Goal: Task Accomplishment & Management: Complete application form

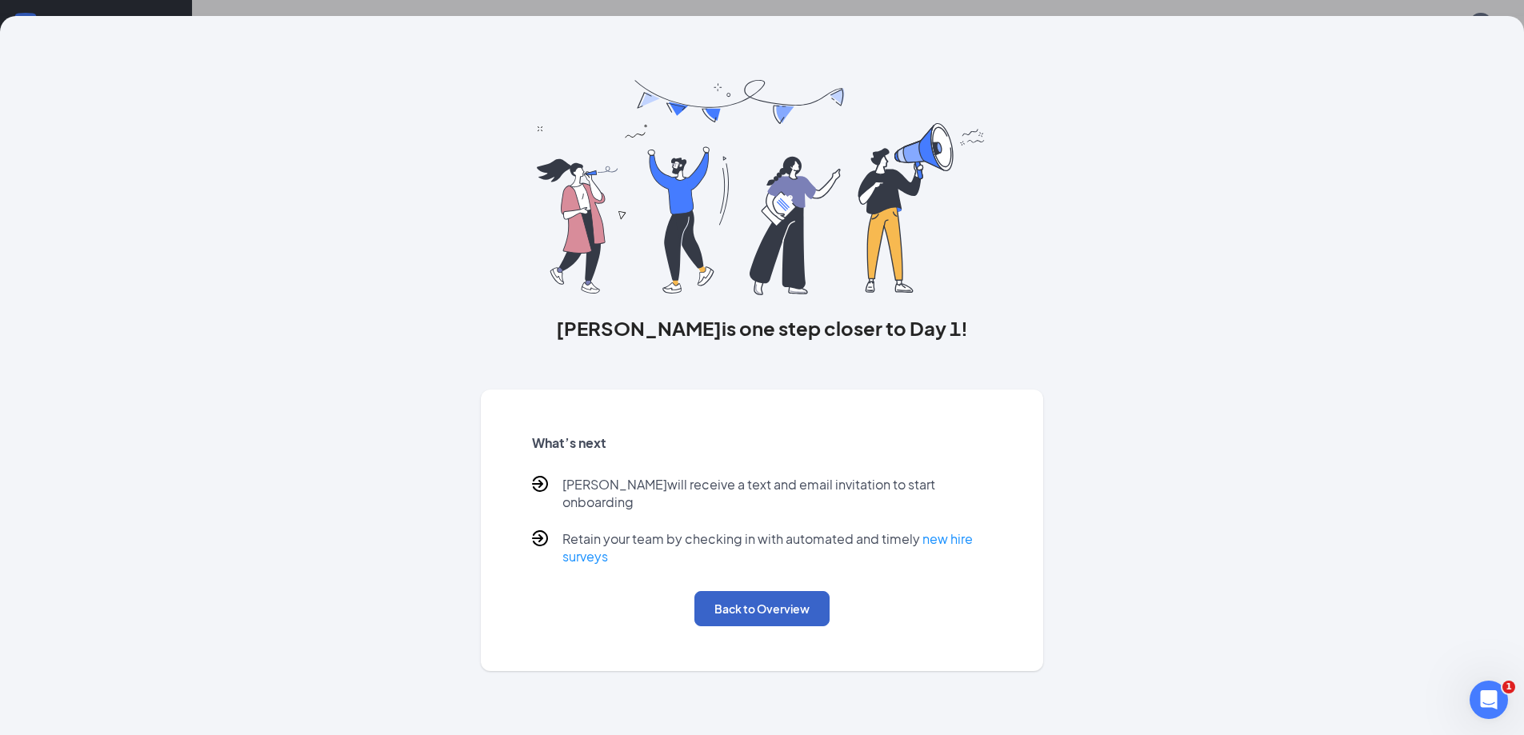
click at [730, 591] on button "Back to Overview" at bounding box center [761, 608] width 135 height 35
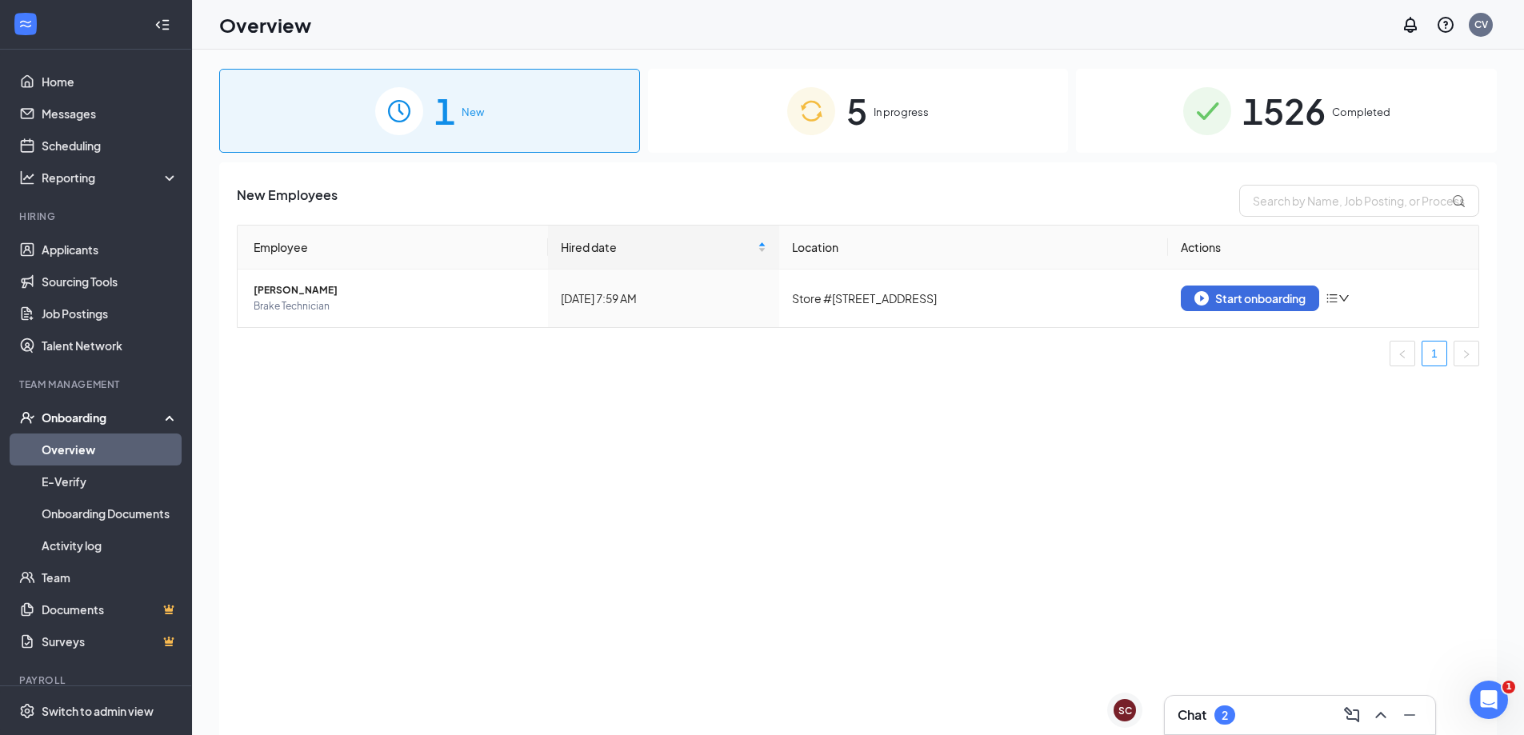
click at [904, 124] on div "5 In progress" at bounding box center [858, 111] width 421 height 84
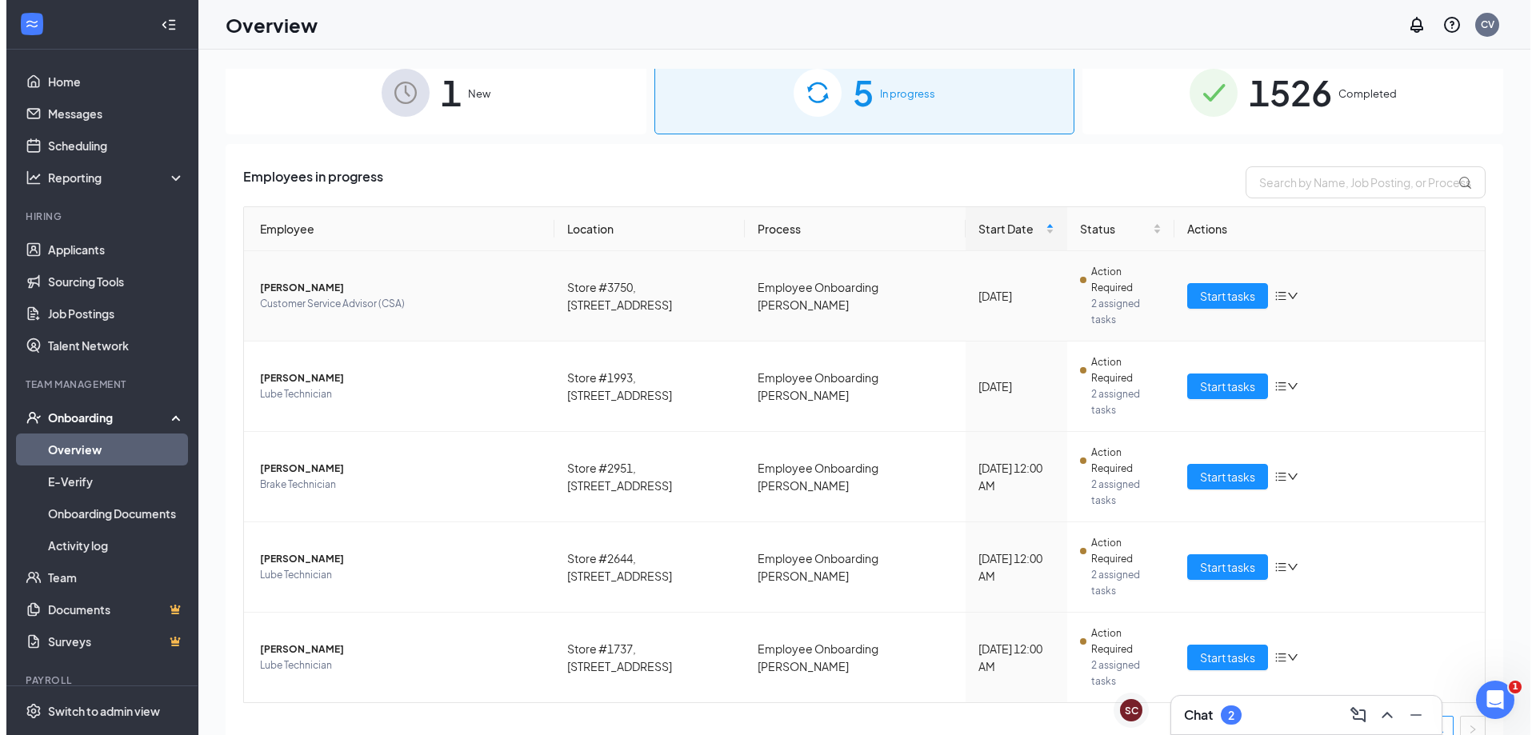
scroll to position [42, 0]
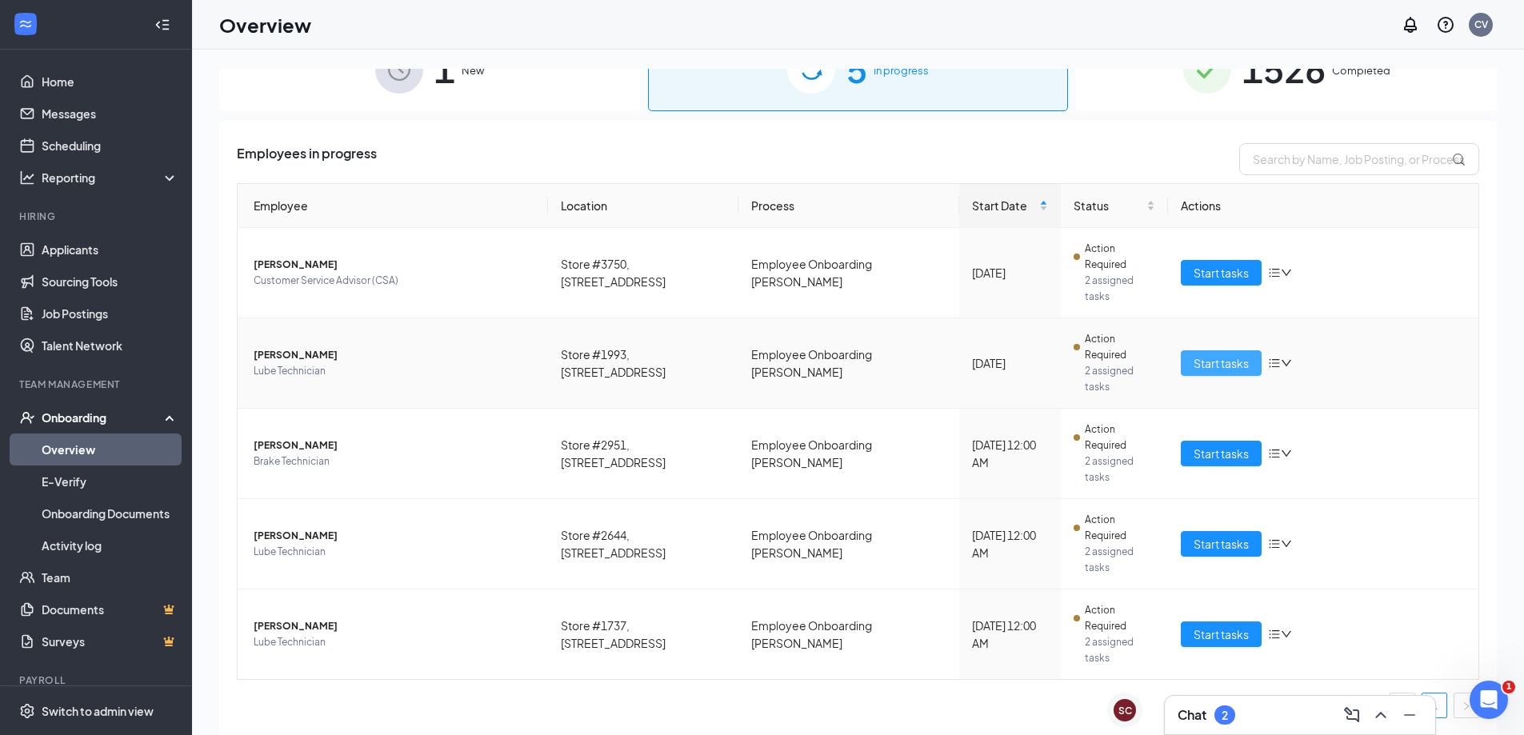
click at [1223, 354] on button "Start tasks" at bounding box center [1221, 363] width 81 height 26
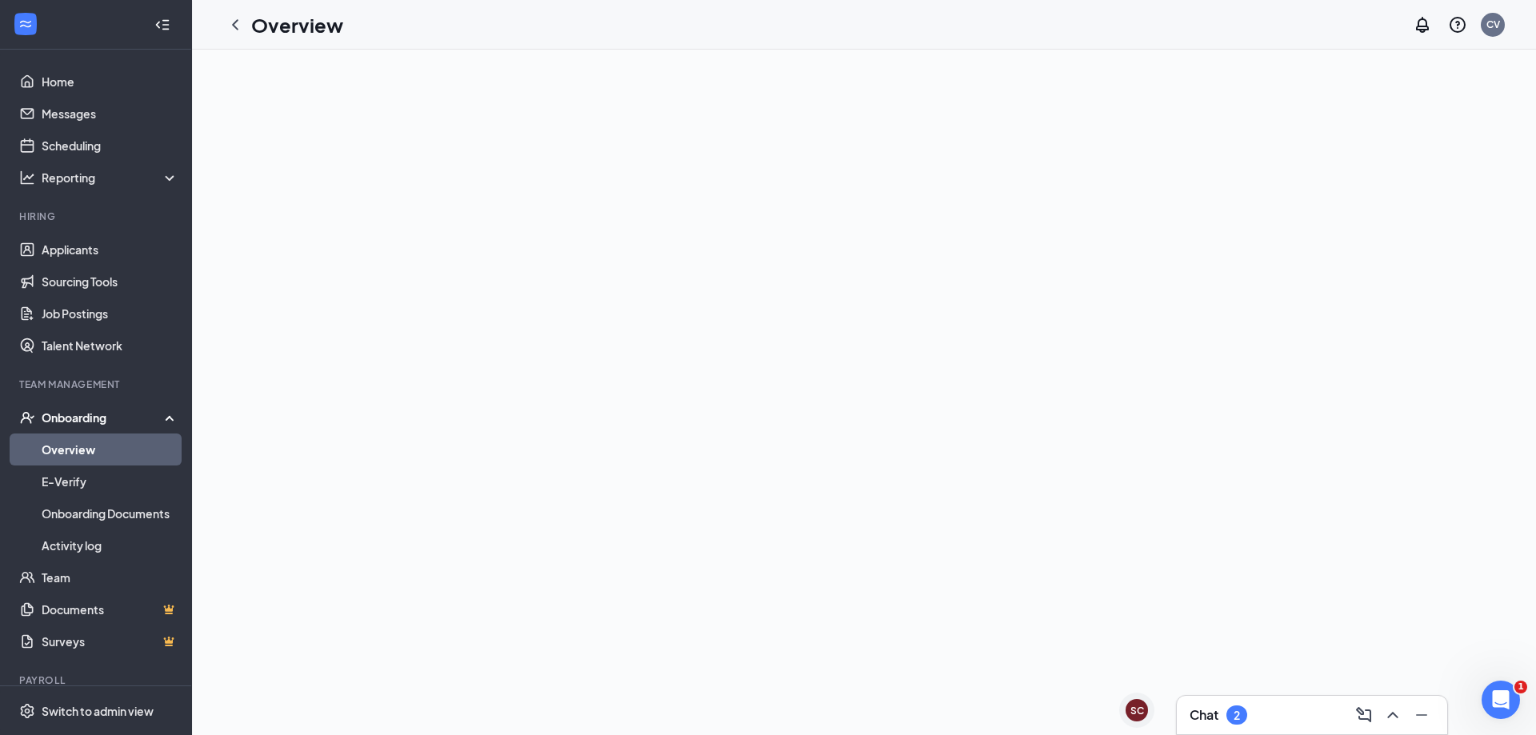
click at [92, 455] on link "Overview" at bounding box center [110, 450] width 137 height 32
click at [83, 438] on link "Overview" at bounding box center [110, 450] width 137 height 32
click at [105, 434] on link "Overview" at bounding box center [110, 450] width 137 height 32
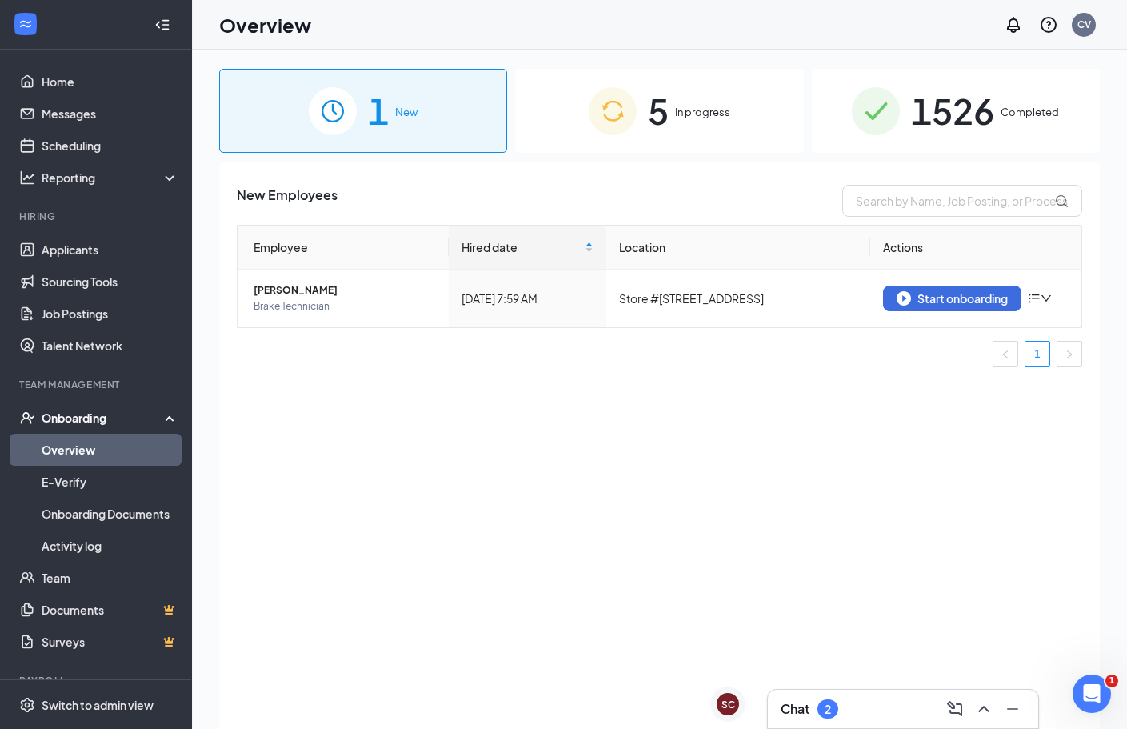
click at [666, 89] on div "1 New 5 In progress 1526 Completed New Employees Employee Hired date Location A…" at bounding box center [659, 425] width 935 height 751
click at [682, 92] on div "5 In progress" at bounding box center [659, 111] width 288 height 84
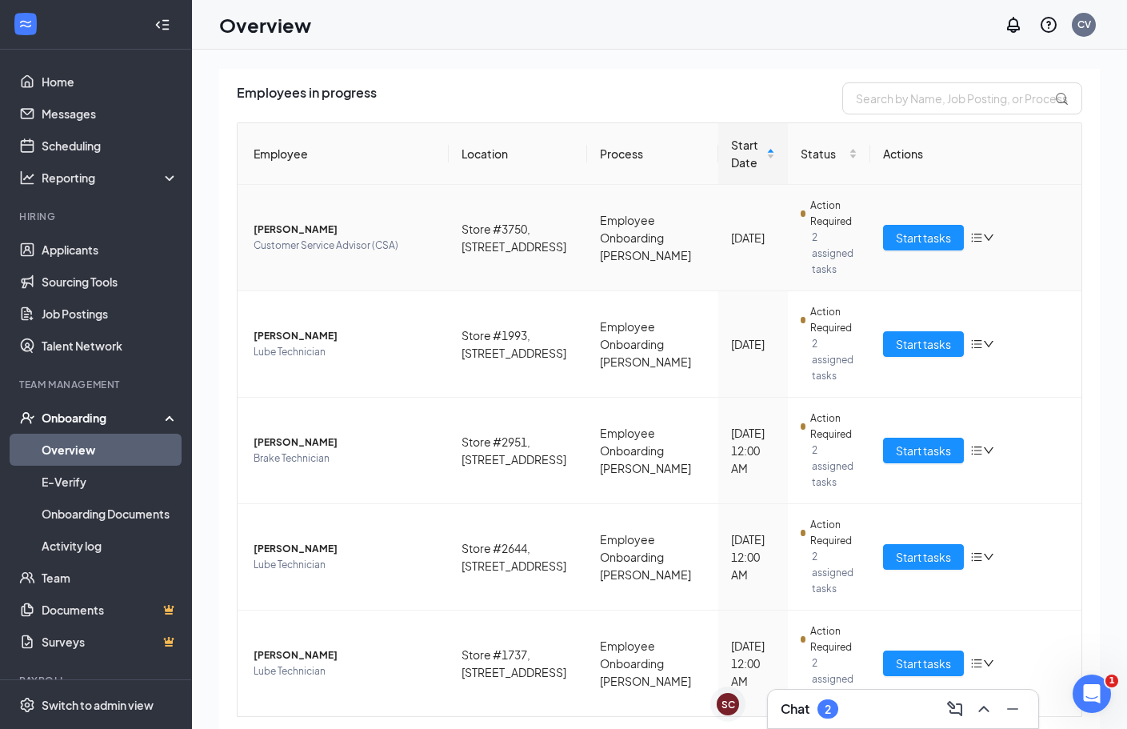
scroll to position [146, 0]
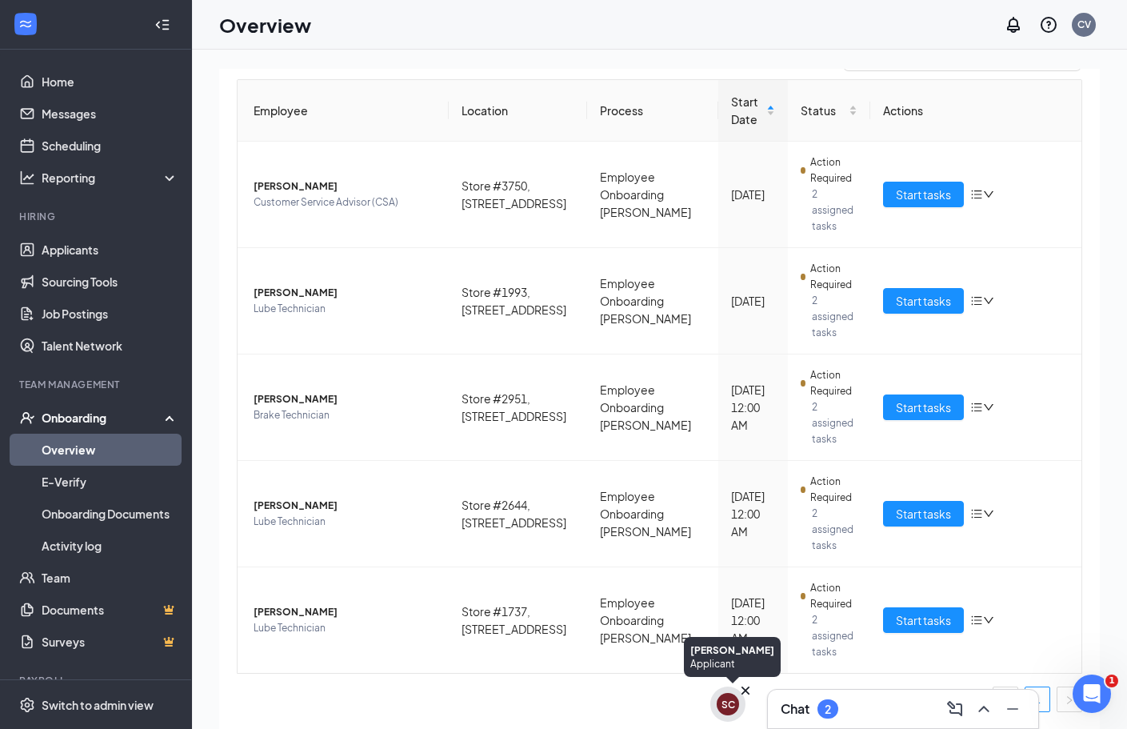
click at [732, 712] on div "SC" at bounding box center [728, 704] width 22 height 22
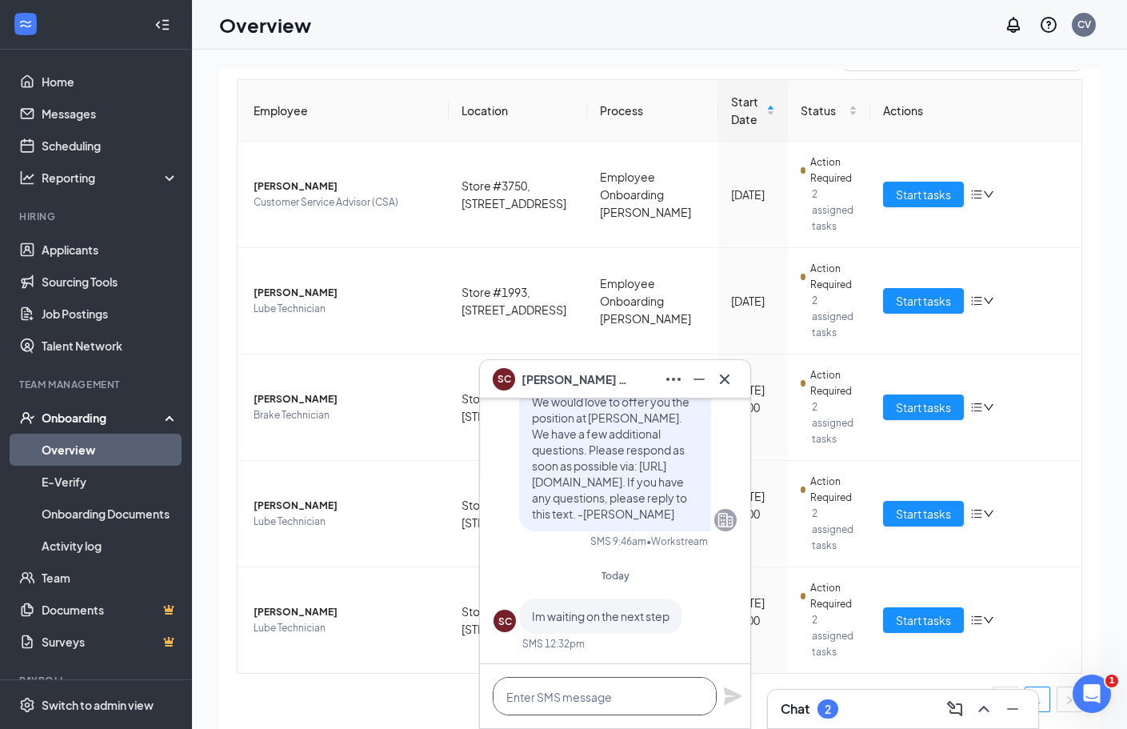
click at [683, 698] on textarea at bounding box center [605, 696] width 224 height 38
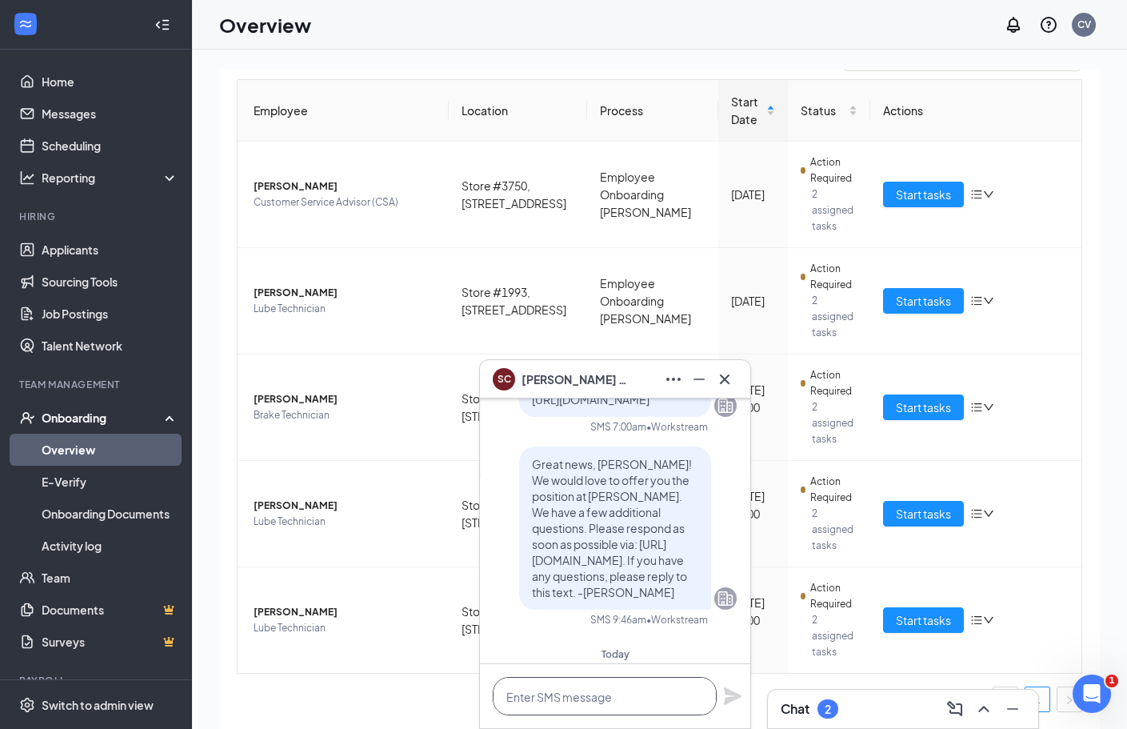
scroll to position [-80, 0]
click at [737, 374] on div at bounding box center [725, 379] width 26 height 26
click at [841, 716] on div "Chat 2" at bounding box center [903, 709] width 245 height 26
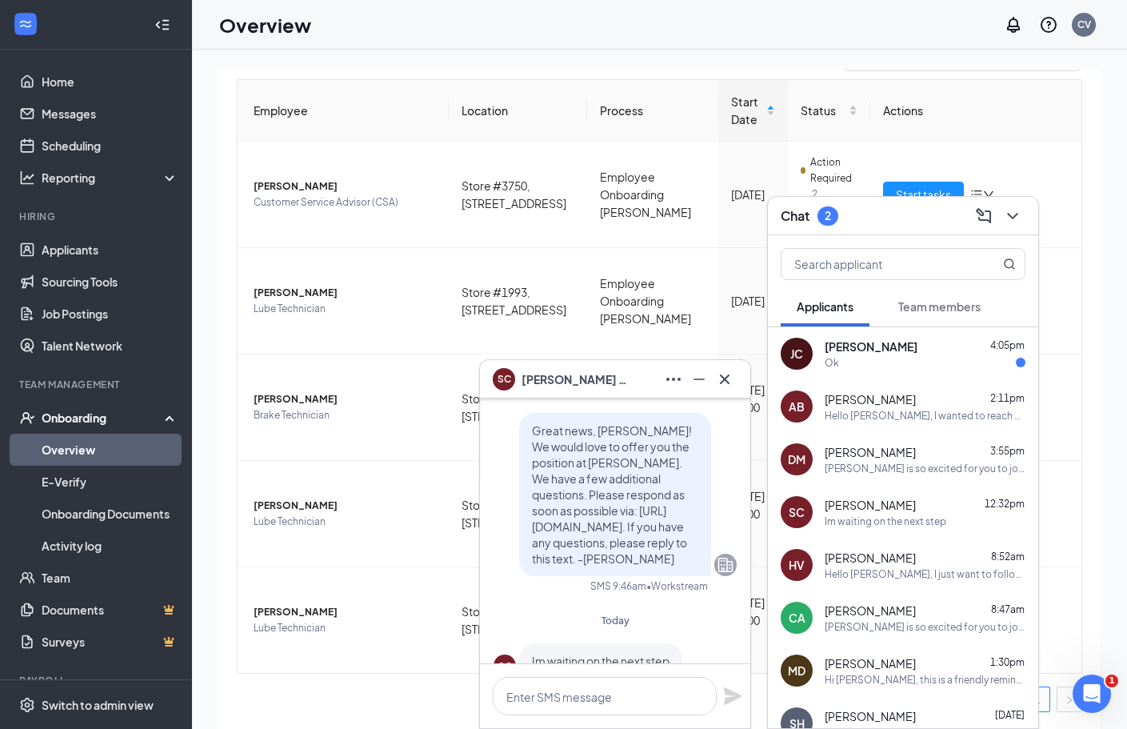
scroll to position [0, 0]
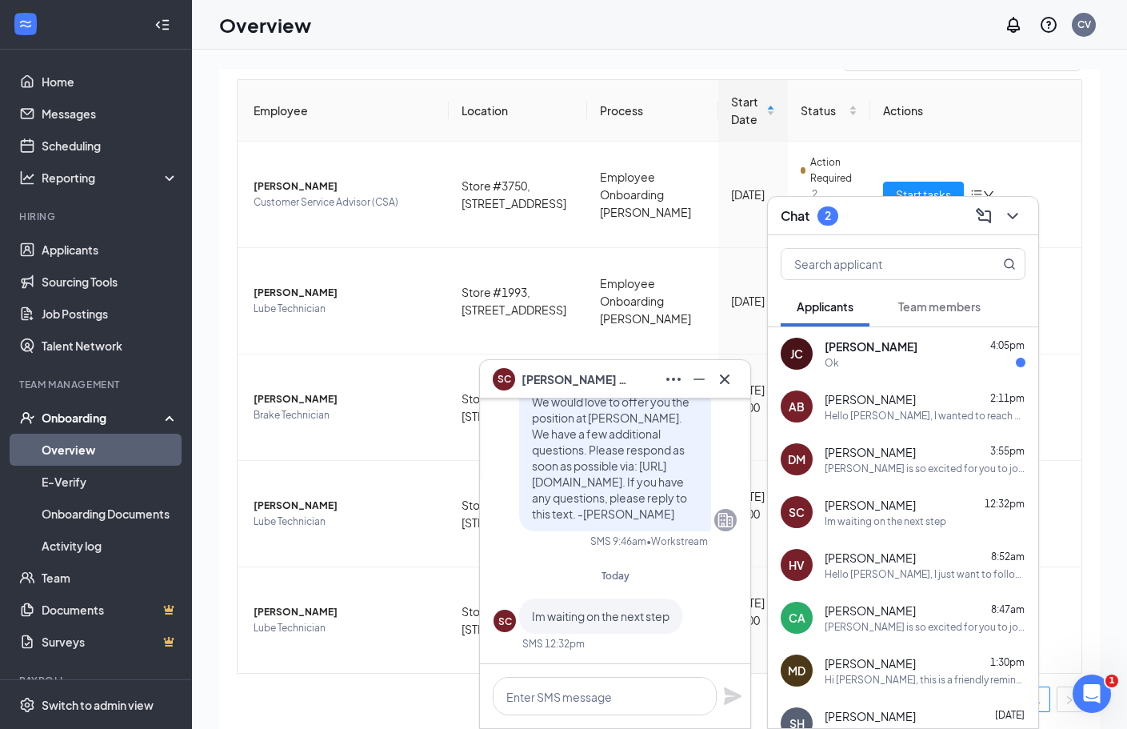
click at [845, 367] on div "Ok" at bounding box center [925, 363] width 201 height 14
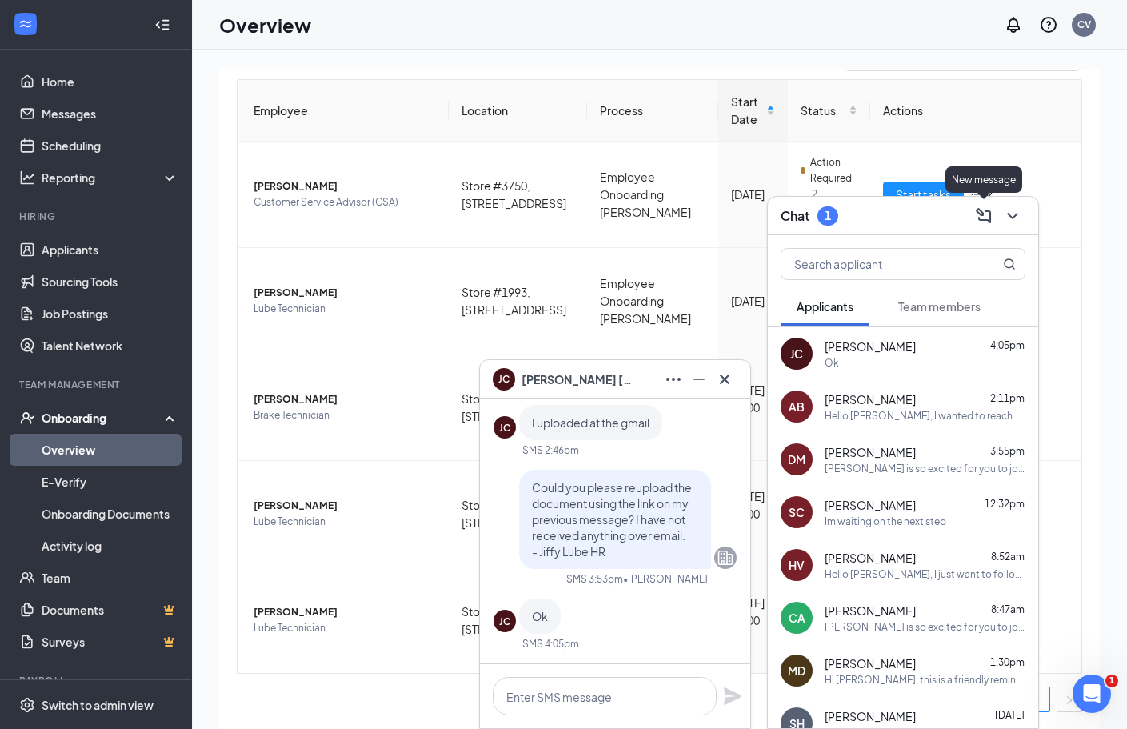
click at [1019, 227] on button at bounding box center [1013, 216] width 26 height 26
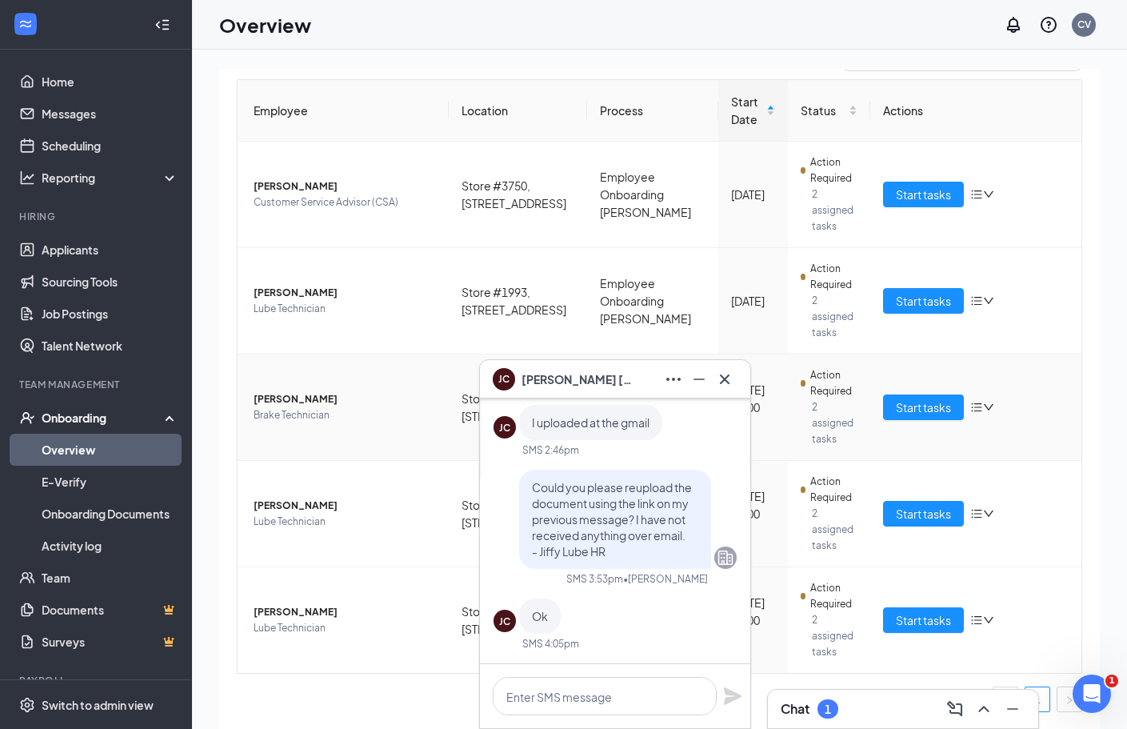
click at [729, 367] on button at bounding box center [725, 379] width 26 height 26
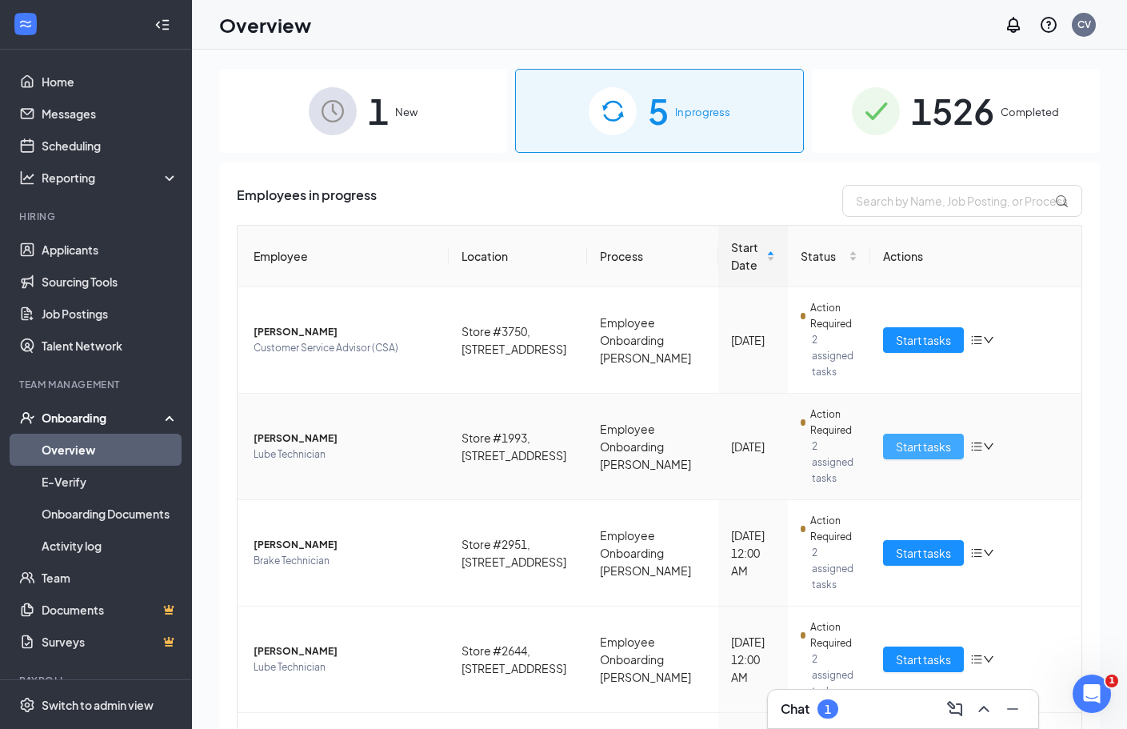
click at [896, 448] on span "Start tasks" at bounding box center [923, 447] width 55 height 18
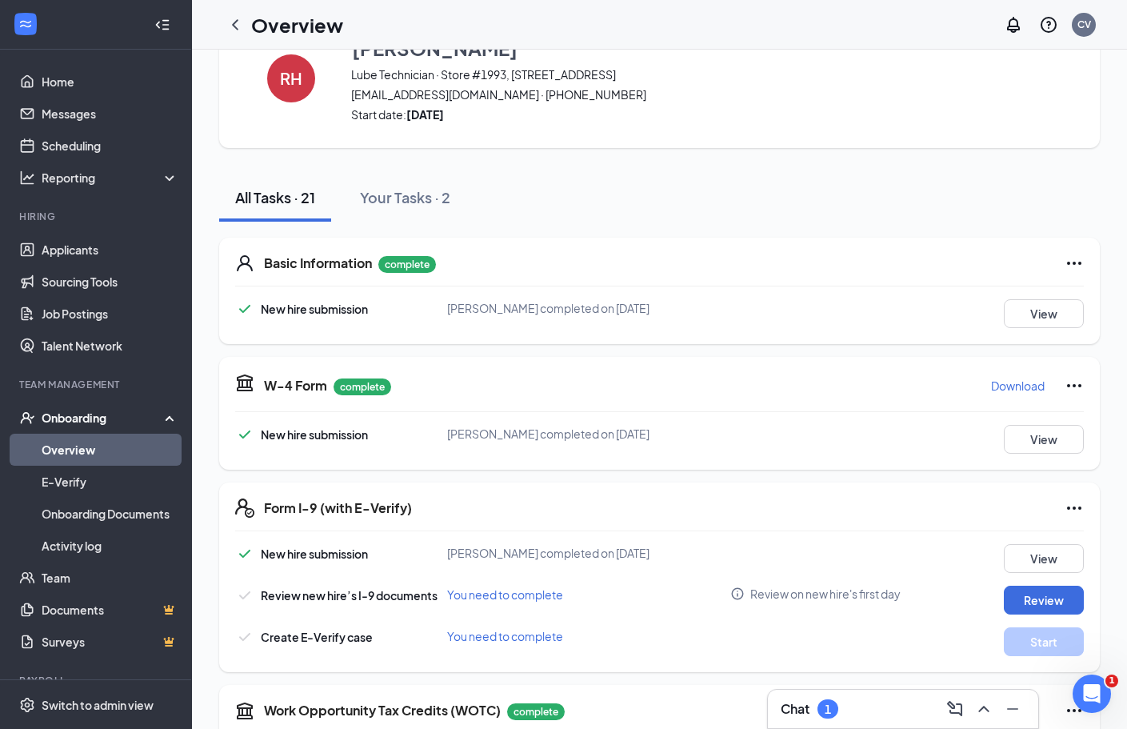
scroll to position [220, 0]
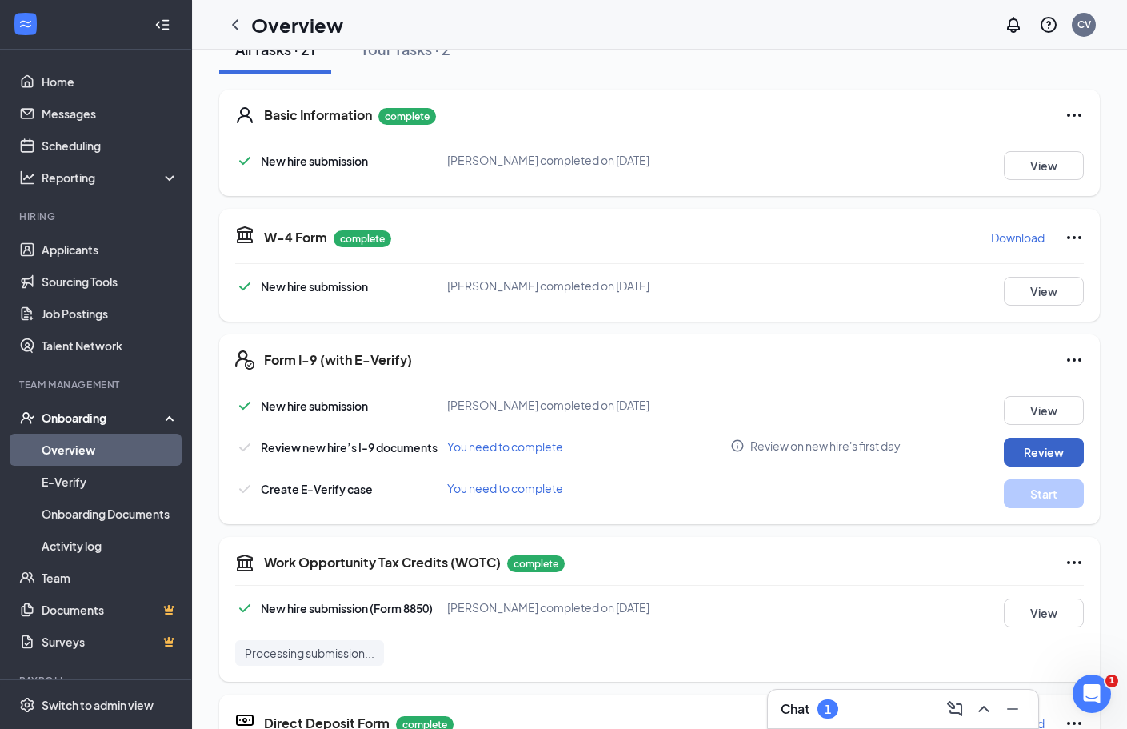
click at [1020, 438] on button "Review" at bounding box center [1044, 452] width 80 height 29
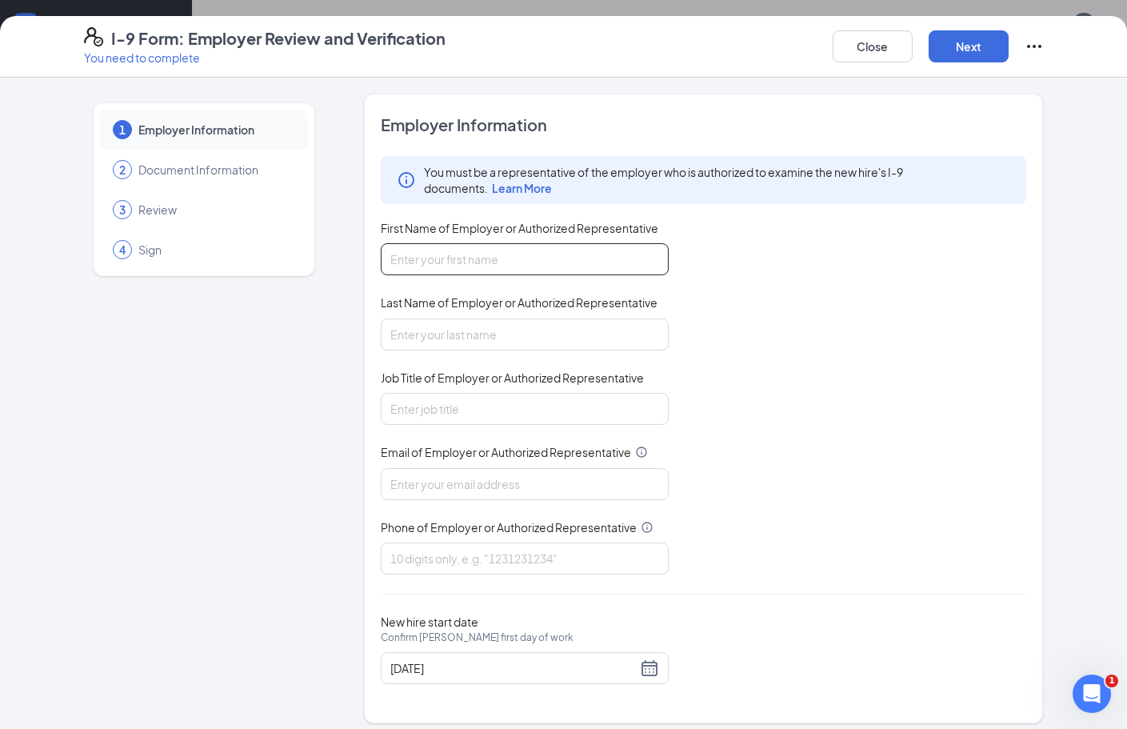
click at [470, 268] on input "First Name of Employer or Authorized Representative" at bounding box center [525, 259] width 288 height 32
type input "[PERSON_NAME]"
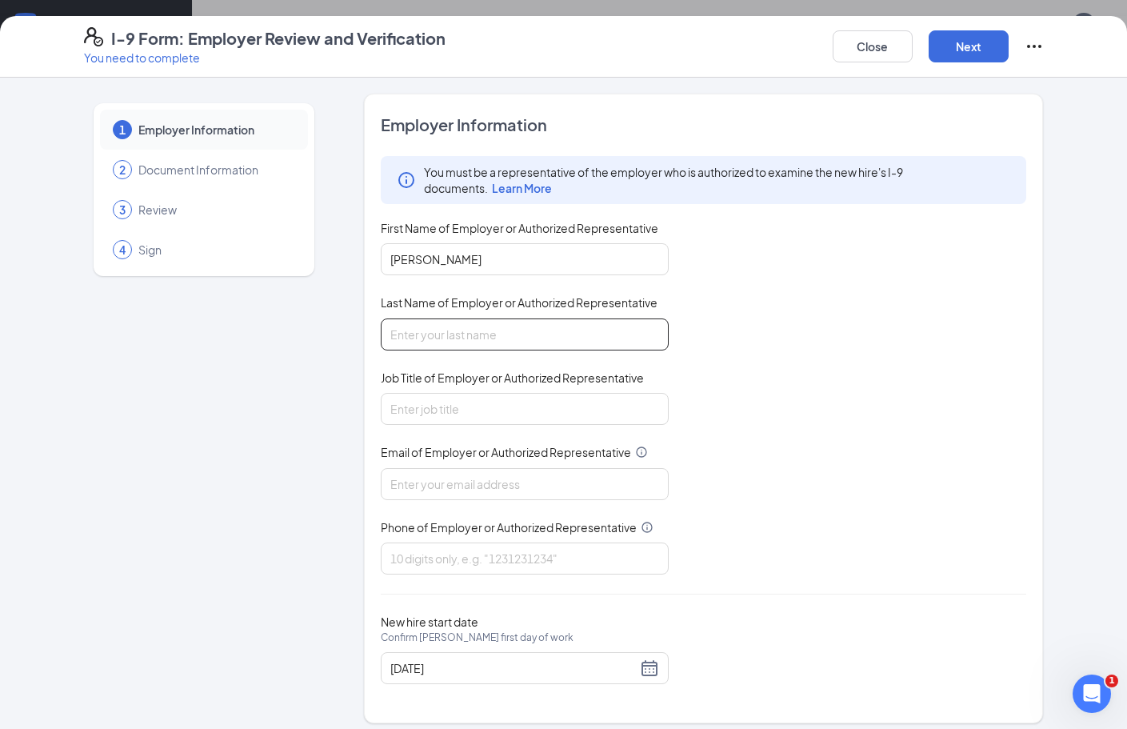
click at [479, 343] on input "Last Name of Employer or Authorized Representative" at bounding box center [525, 334] width 288 height 32
type input "Vu"
click at [483, 435] on div "You must be a representative of the employer who is authorized to examine the n…" at bounding box center [704, 365] width 646 height 418
click at [483, 422] on input "Job Title of Employer or Authorized Representative" at bounding box center [525, 409] width 288 height 32
type input "HR Coordinator"
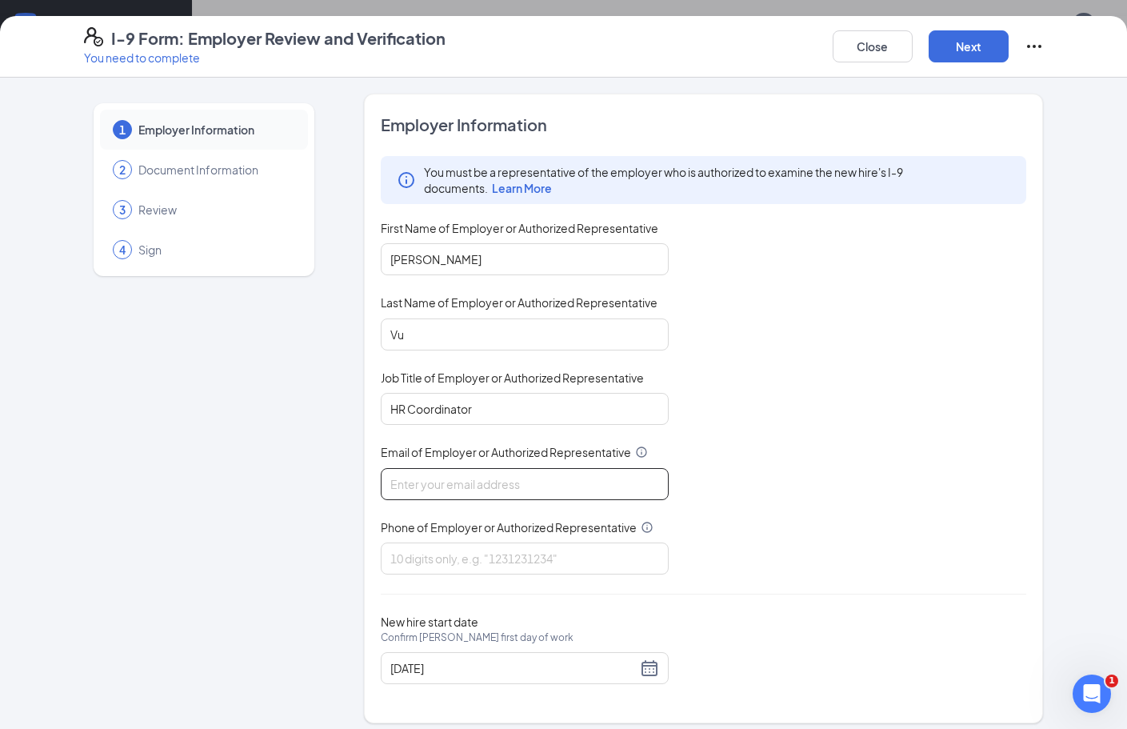
click at [498, 481] on input "Email of Employer or Authorized Representative" at bounding box center [525, 484] width 288 height 32
type input "[PERSON_NAME][EMAIL_ADDRESS][DOMAIN_NAME]"
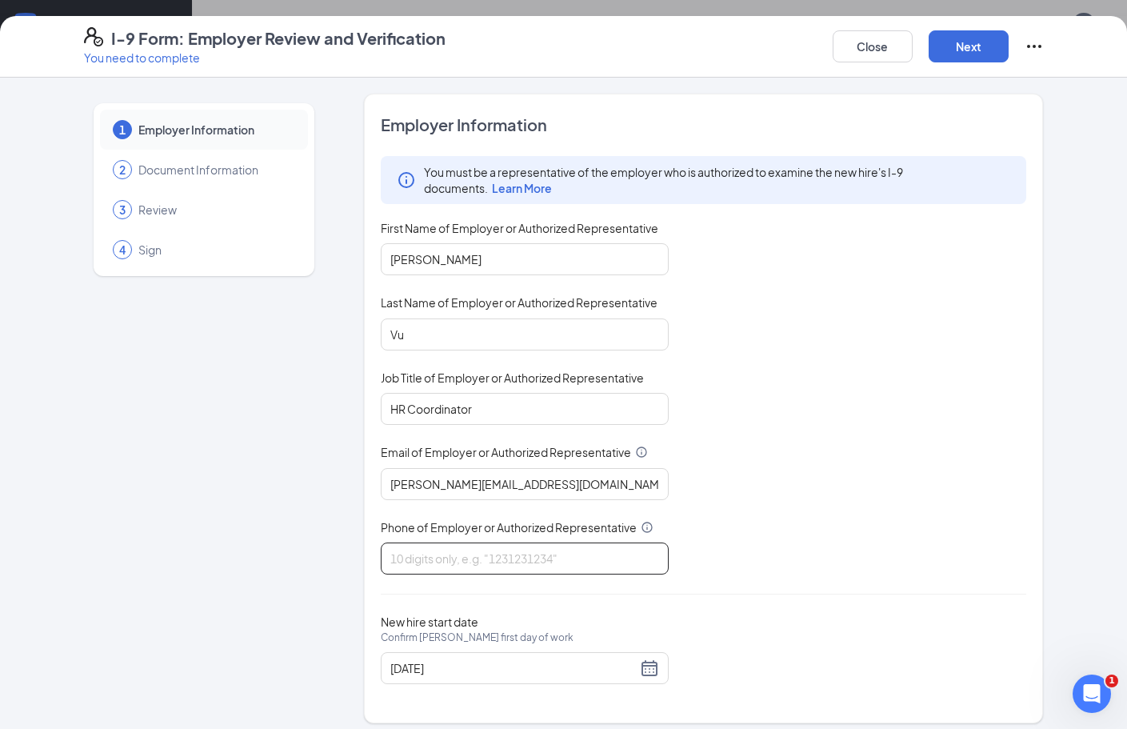
click at [511, 557] on input "Phone of Employer or Authorized Representative" at bounding box center [525, 558] width 288 height 32
type input "5058976701"
click at [482, 673] on input "[DATE]" at bounding box center [513, 668] width 246 height 18
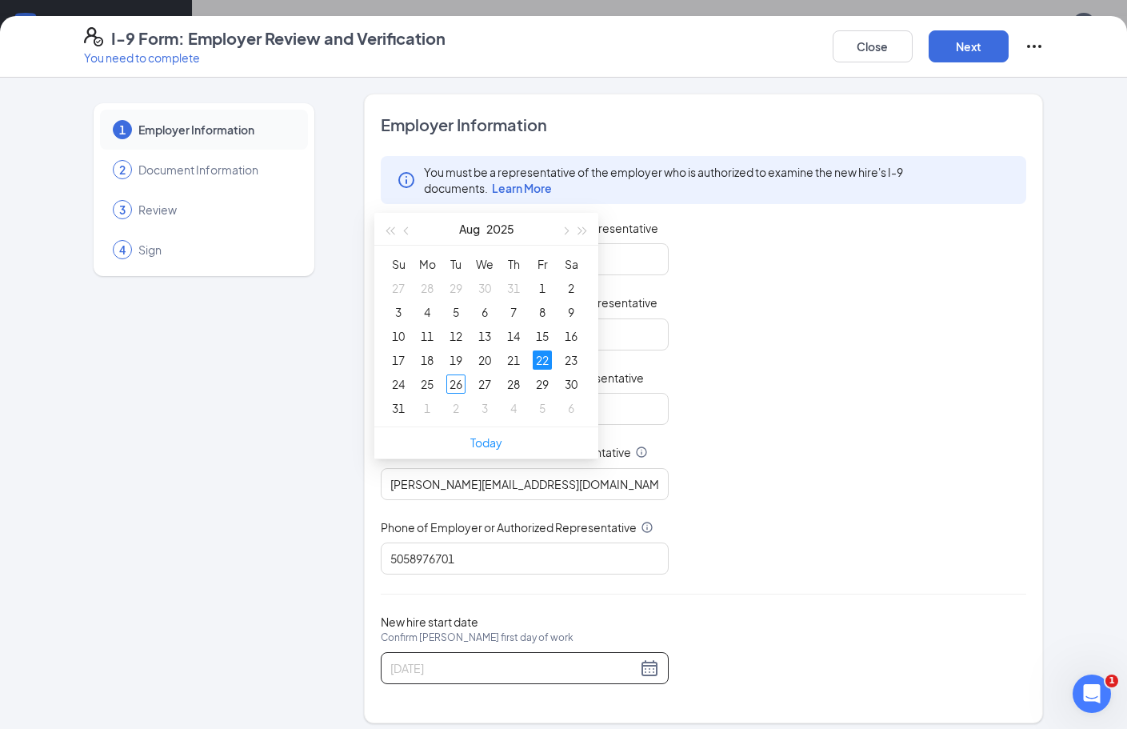
scroll to position [480, 0]
click at [486, 438] on link "Today" at bounding box center [486, 437] width 32 height 14
type input "[DATE]"
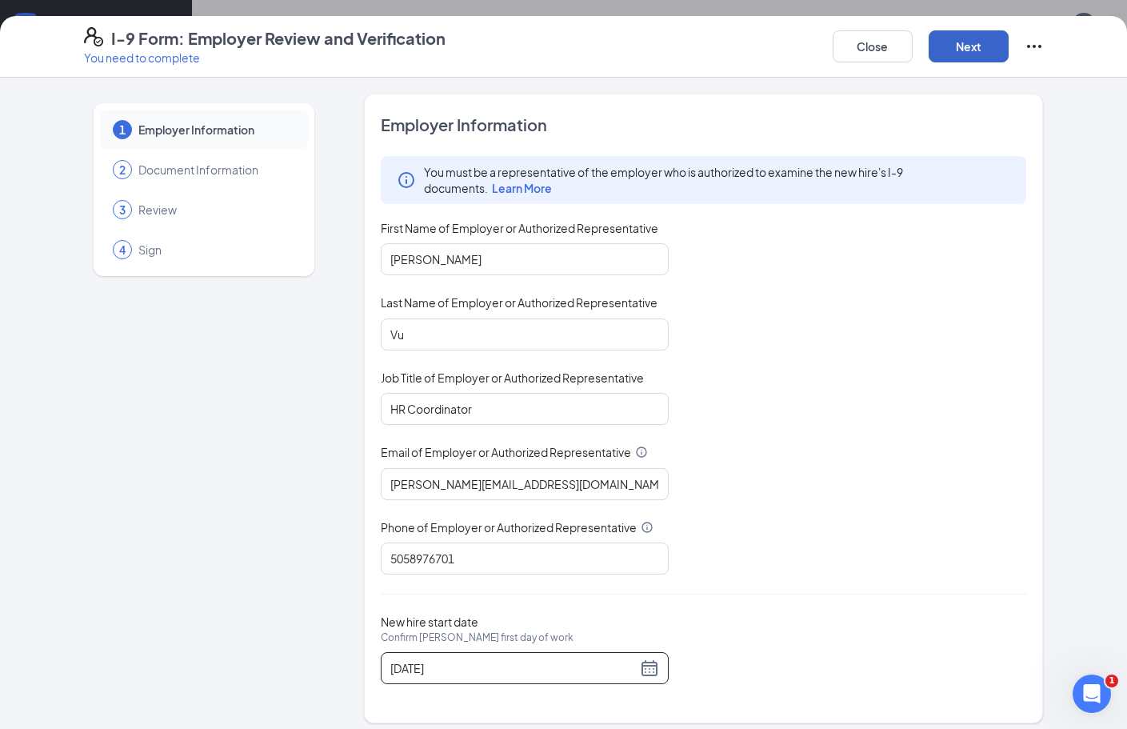
click at [971, 54] on button "Next" at bounding box center [969, 46] width 80 height 32
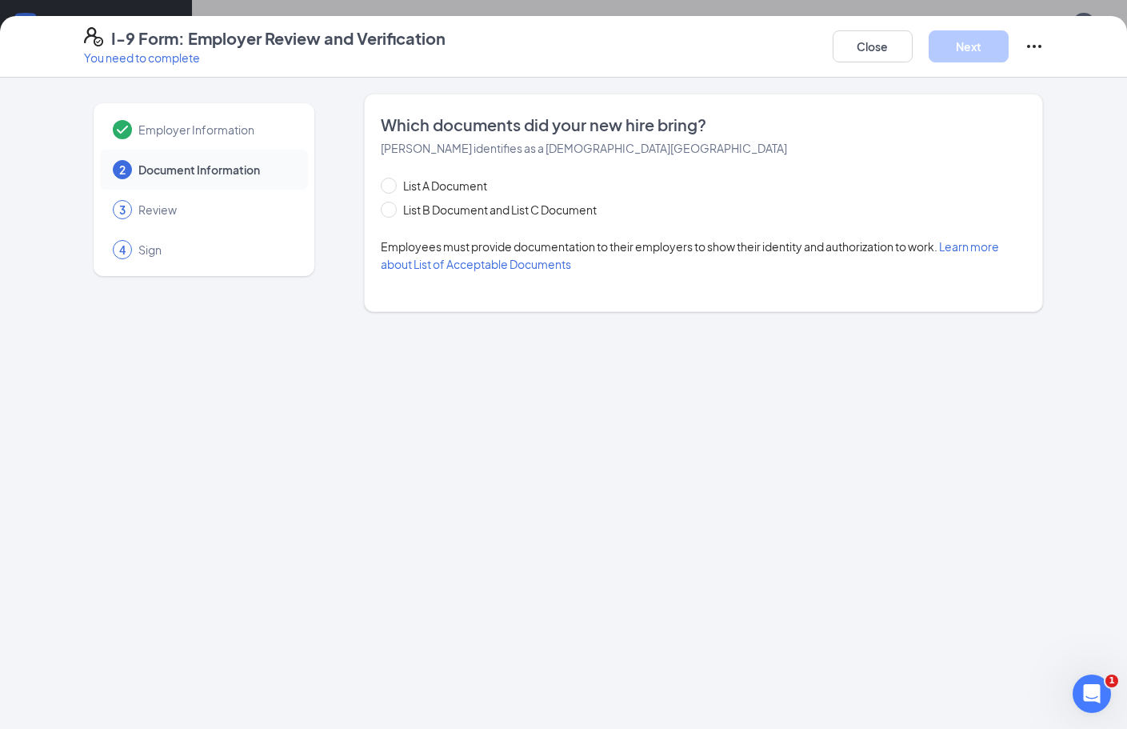
click at [395, 222] on div "List A Document List B Document and List C Document Employees must provide docu…" at bounding box center [704, 225] width 646 height 96
click at [395, 218] on label "List B Document and List C Document" at bounding box center [492, 210] width 222 height 18
click at [392, 213] on input "List B Document and List C Document" at bounding box center [386, 207] width 11 height 11
radio input "true"
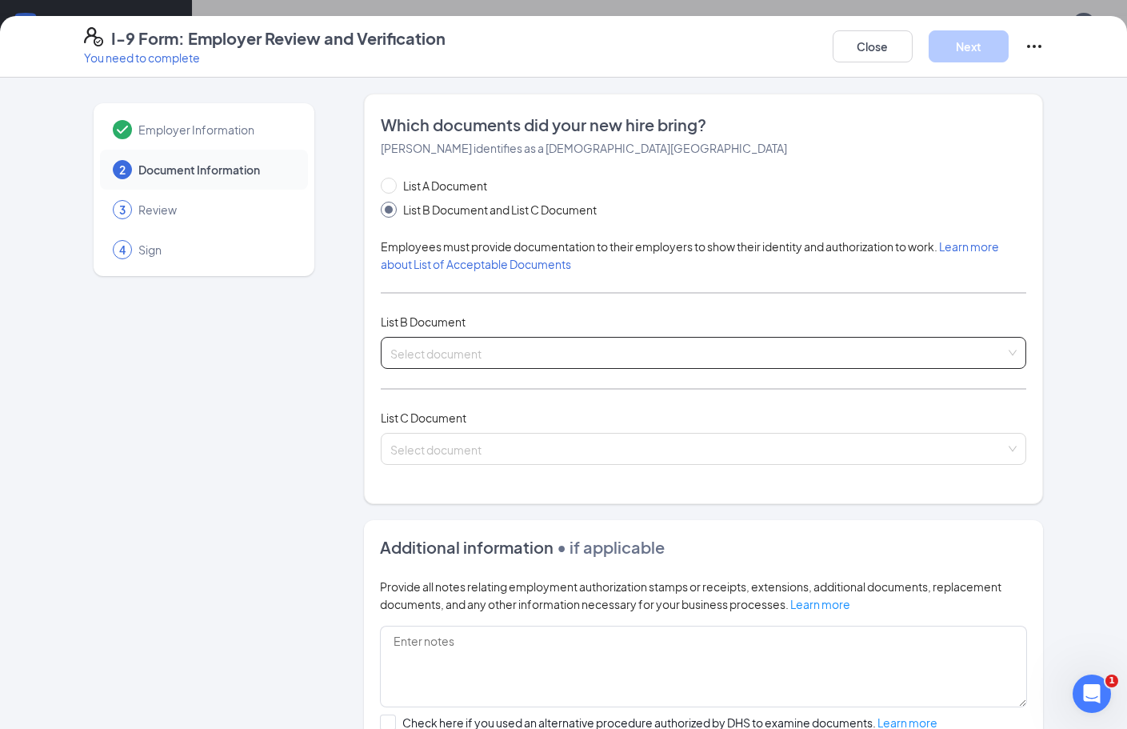
click at [426, 348] on input "search" at bounding box center [698, 350] width 616 height 24
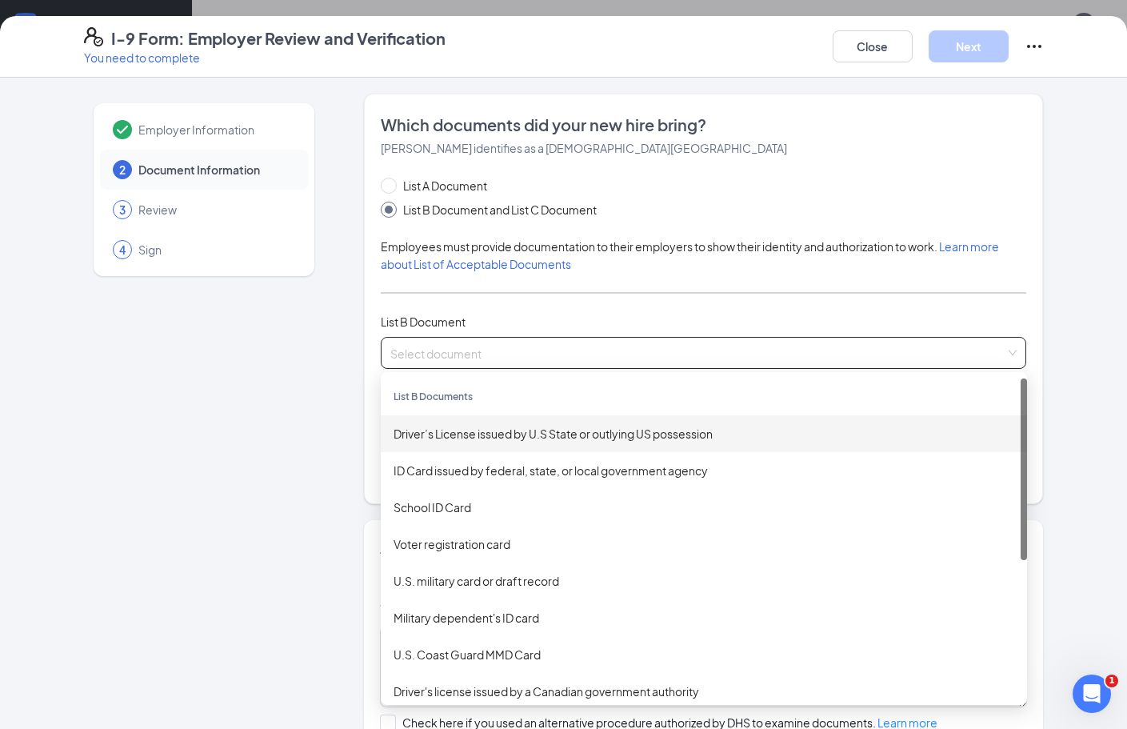
click at [455, 434] on div "Driver’s License issued by U.S State or outlying US possession" at bounding box center [704, 434] width 621 height 18
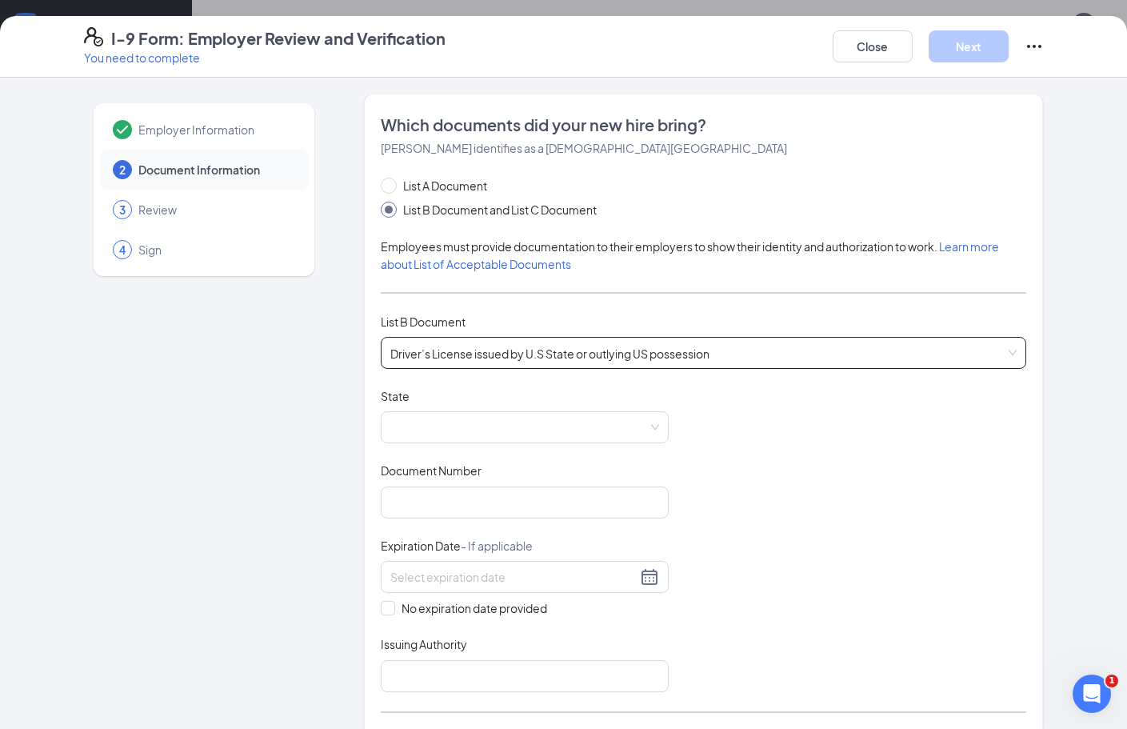
click at [454, 434] on span at bounding box center [524, 427] width 269 height 30
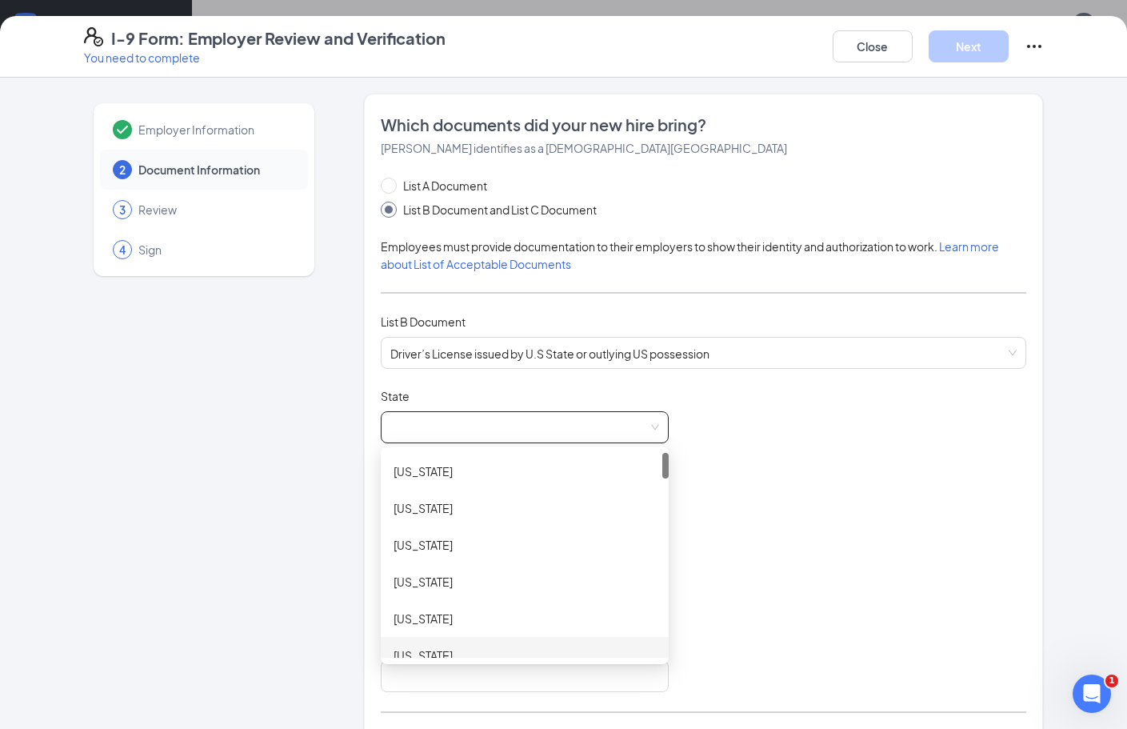
scroll to position [400, 0]
click at [446, 588] on div "[US_STATE]" at bounding box center [525, 582] width 262 height 18
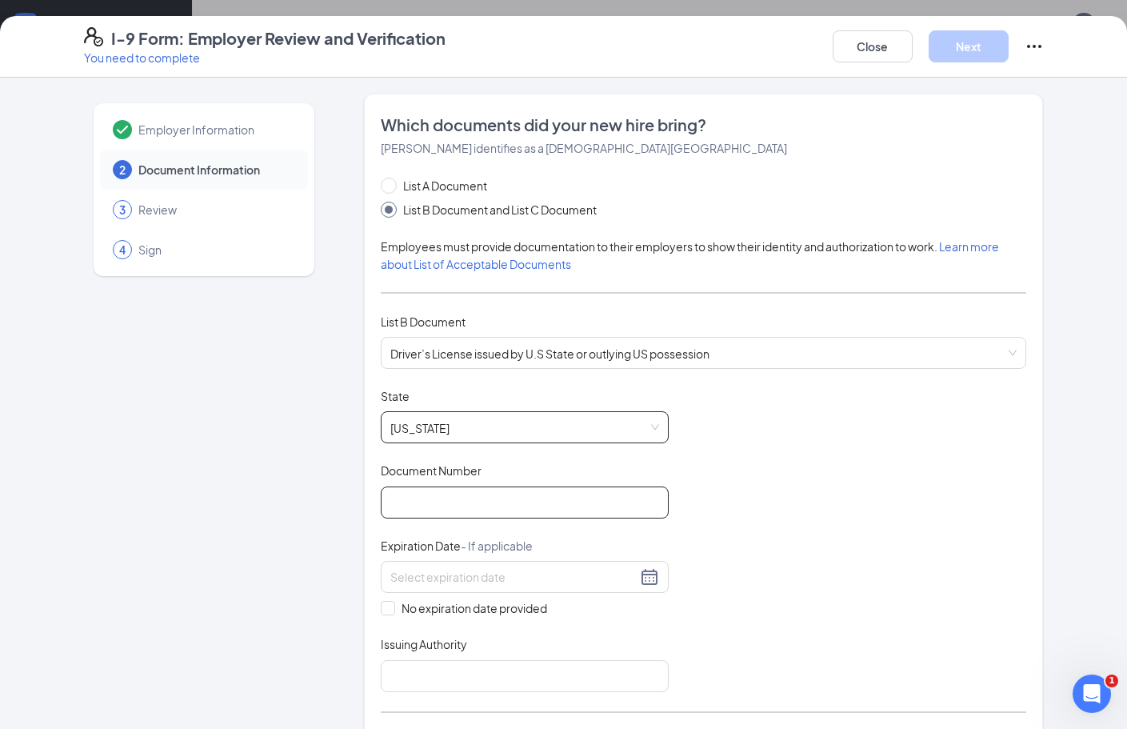
click at [432, 509] on input "Document Number" at bounding box center [525, 502] width 288 height 32
type input "D02287948"
type input "[DATE]"
click at [451, 669] on input "Issuing Authority" at bounding box center [525, 676] width 288 height 32
type input "[US_STATE] MVD"
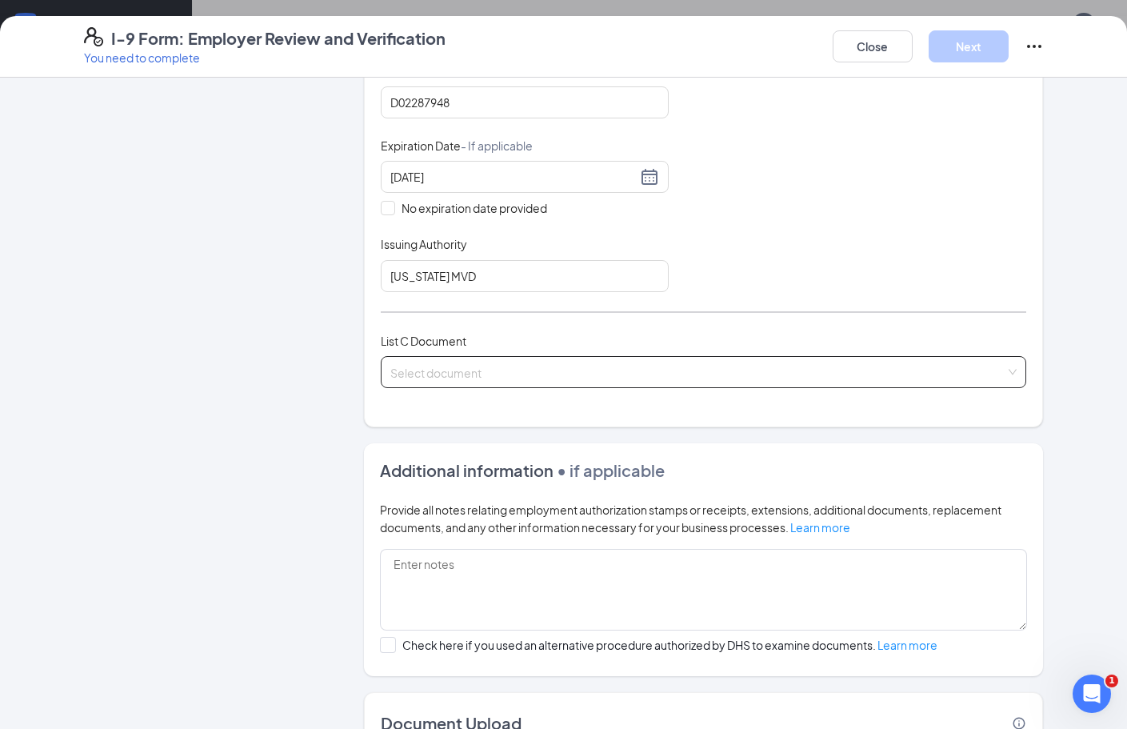
click at [431, 376] on input "search" at bounding box center [698, 369] width 616 height 24
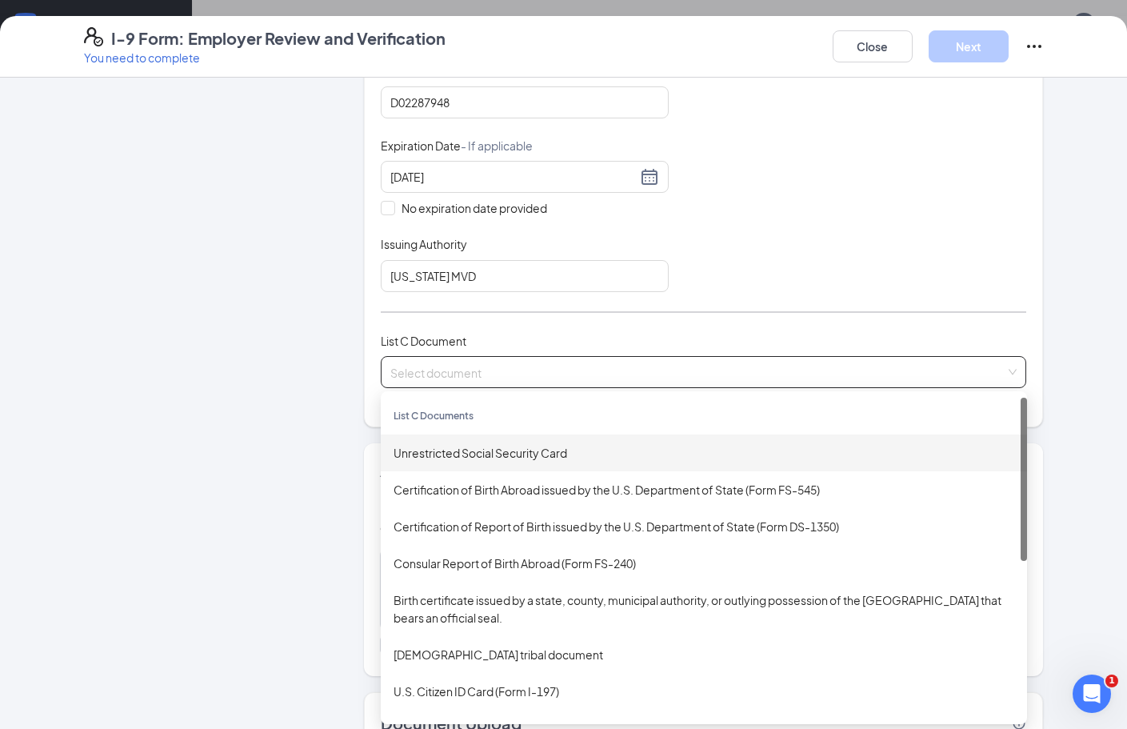
click at [450, 449] on div "Unrestricted Social Security Card" at bounding box center [704, 453] width 621 height 18
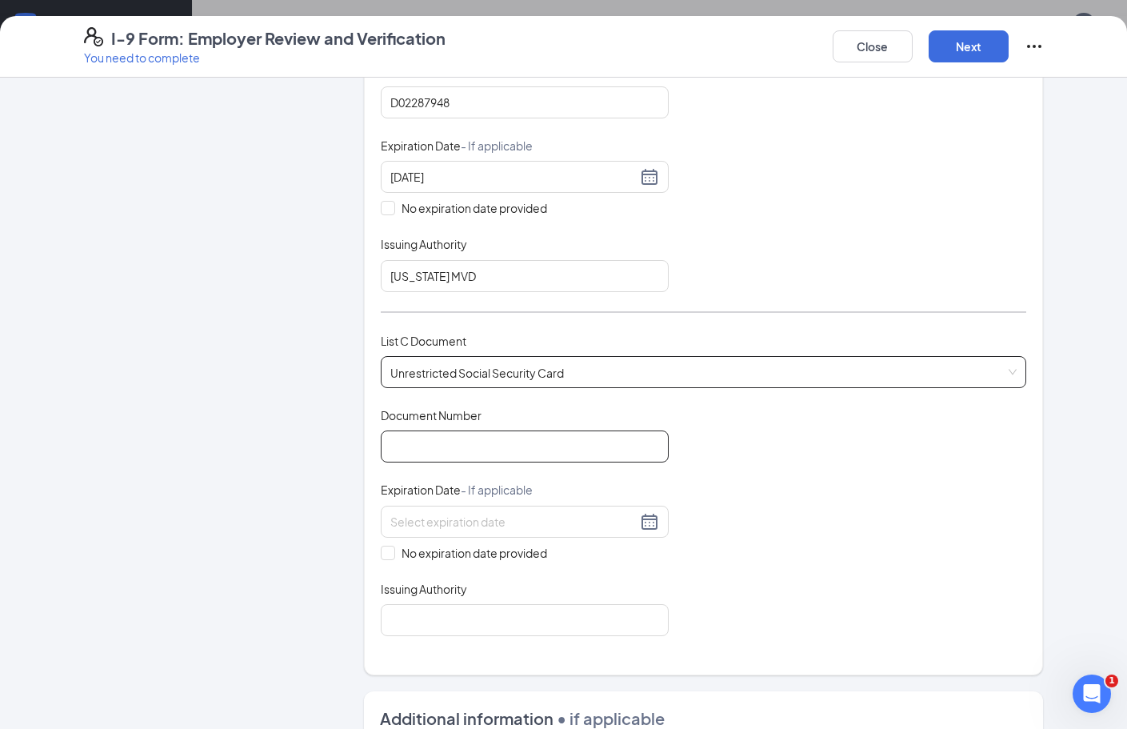
click at [468, 459] on input "Document Number" at bounding box center [525, 446] width 288 height 32
type input "600325285"
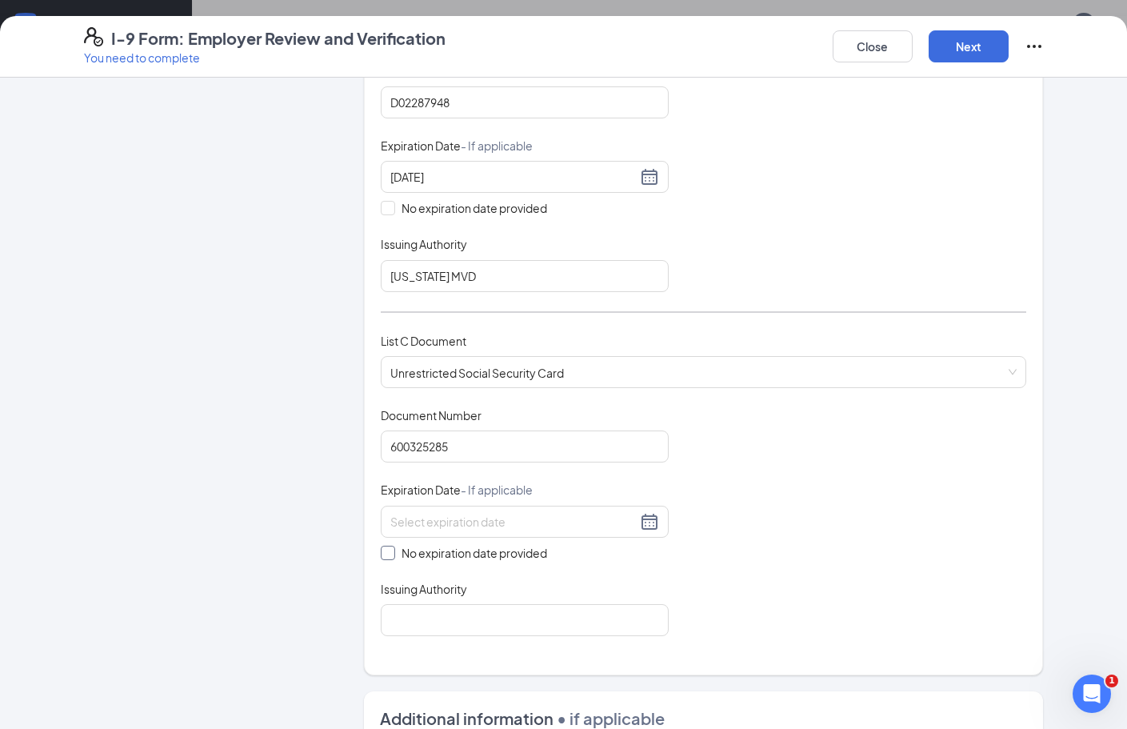
click at [460, 556] on span "No expiration date provided" at bounding box center [474, 553] width 158 height 18
click at [392, 556] on input "No expiration date provided" at bounding box center [386, 551] width 11 height 11
checkbox input "true"
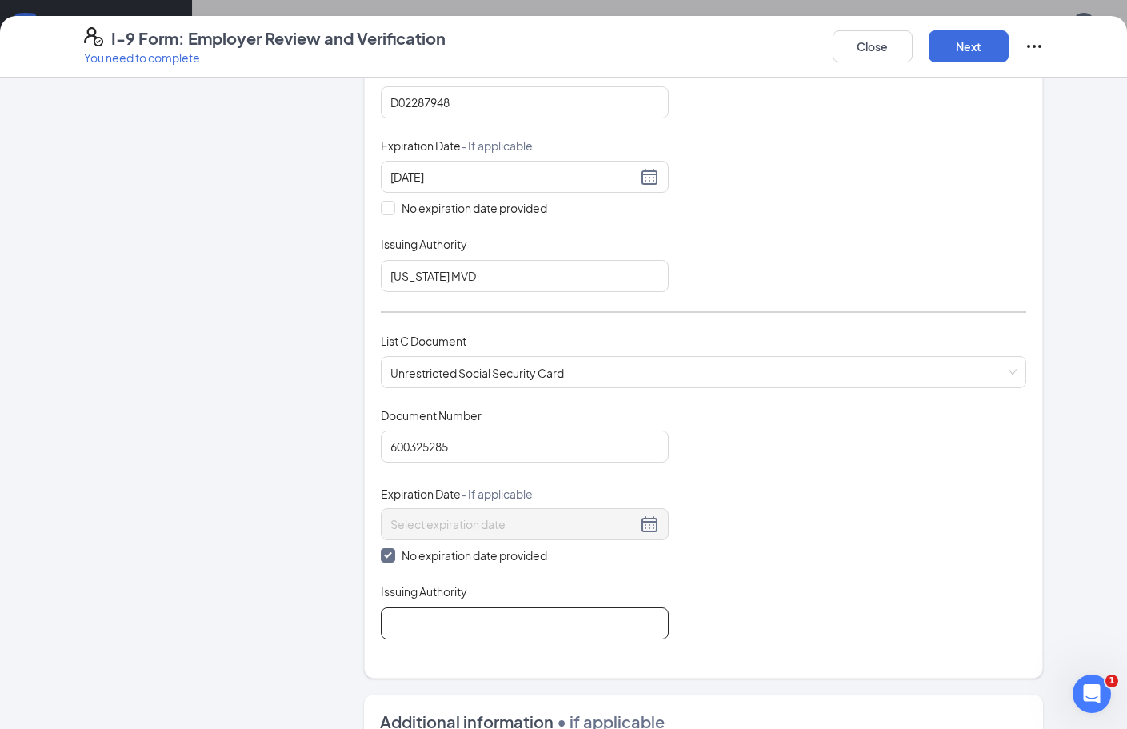
click at [462, 613] on input "Issuing Authority" at bounding box center [525, 623] width 288 height 32
type input "SSA"
click at [951, 58] on button "Next" at bounding box center [969, 46] width 80 height 32
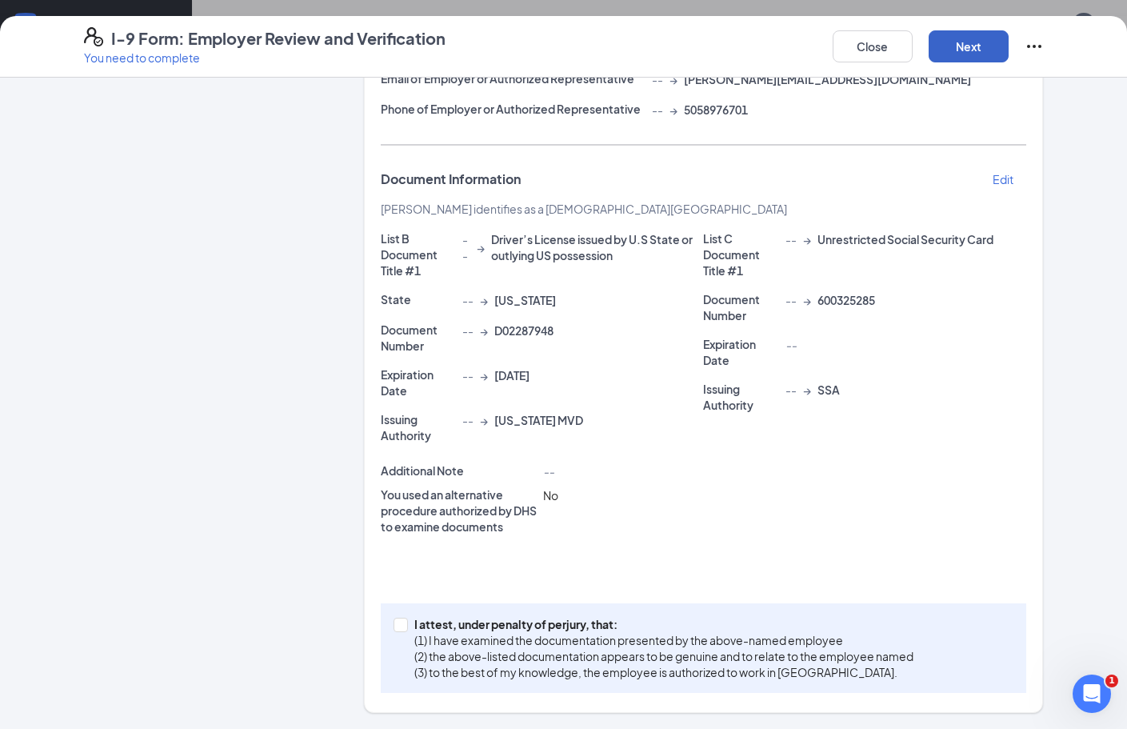
scroll to position [268, 0]
click at [689, 609] on div "I attest, under penalty of [PERSON_NAME], that: (1) I have examined the documen…" at bounding box center [704, 648] width 646 height 90
click at [694, 642] on p "(1) I have examined the documentation presented by the above-named employee" at bounding box center [663, 640] width 499 height 16
click at [405, 629] on input "I attest, under penalty of [PERSON_NAME], that: (1) I have examined the documen…" at bounding box center [399, 623] width 11 height 11
checkbox input "true"
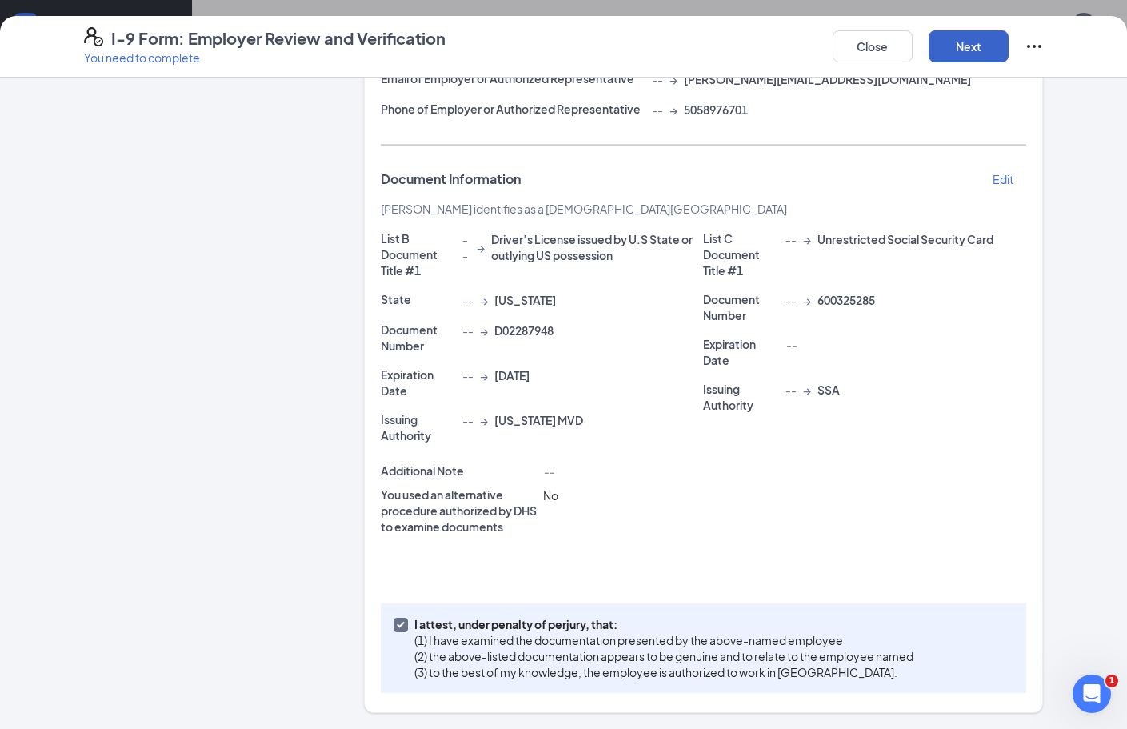
click at [967, 55] on button "Next" at bounding box center [969, 46] width 80 height 32
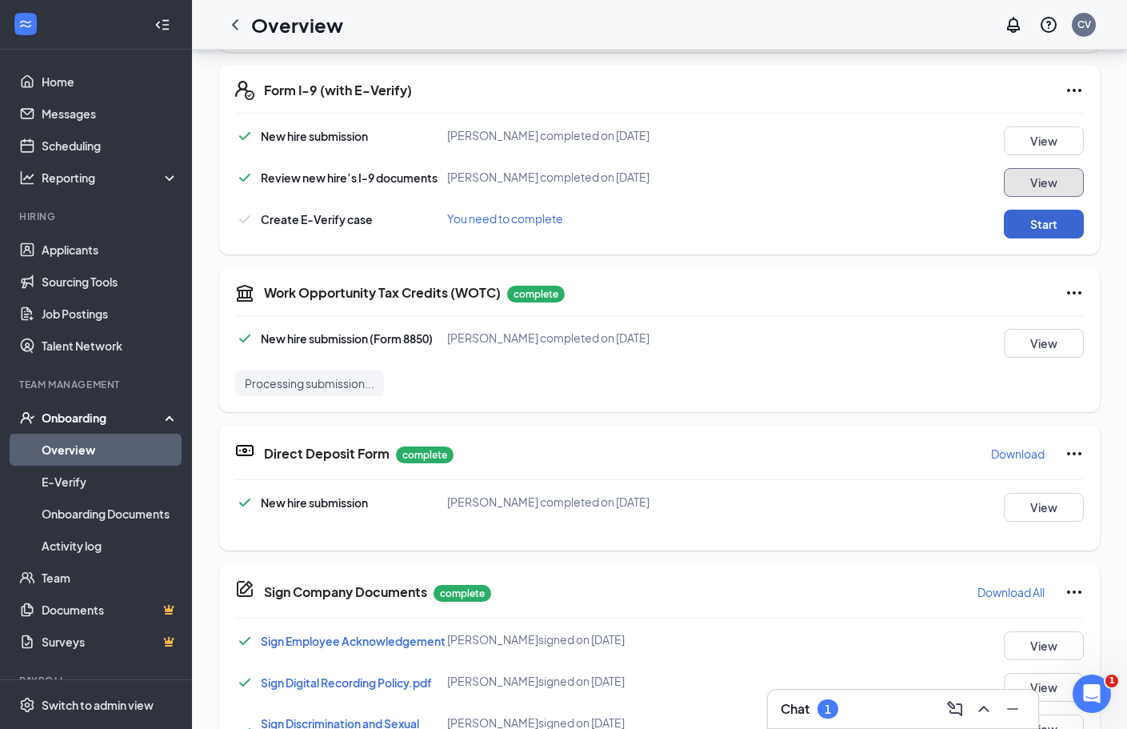
scroll to position [60, 0]
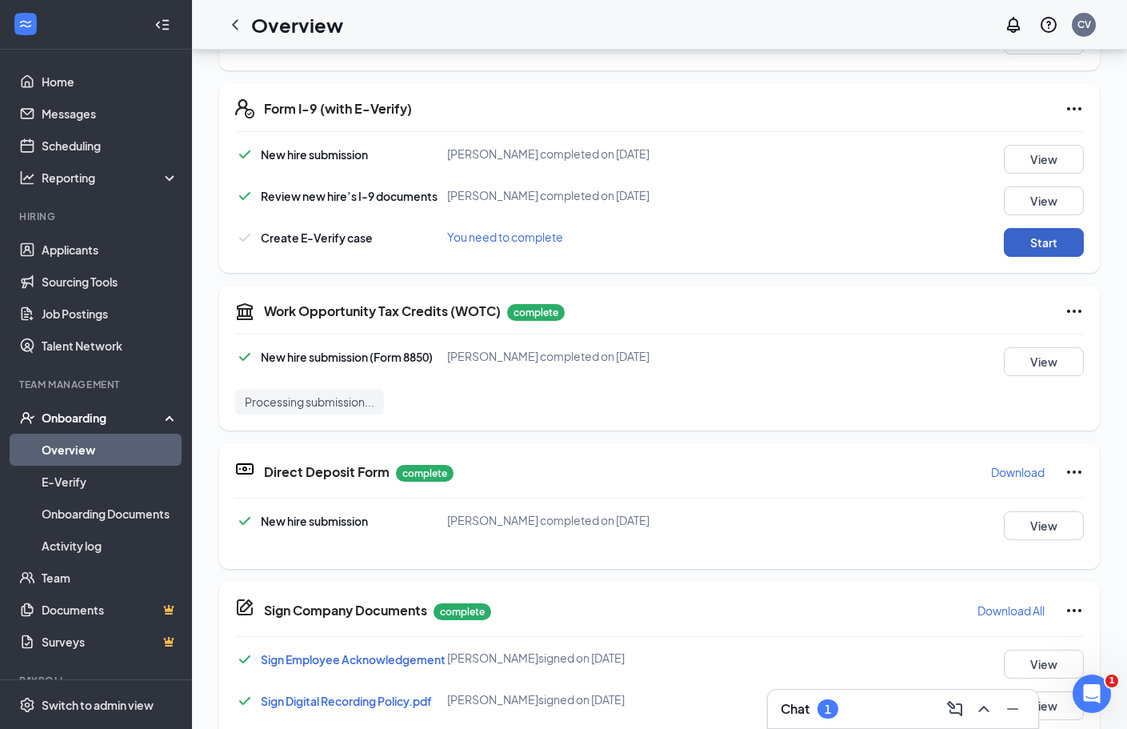
click at [1004, 248] on button "Start" at bounding box center [1044, 242] width 80 height 29
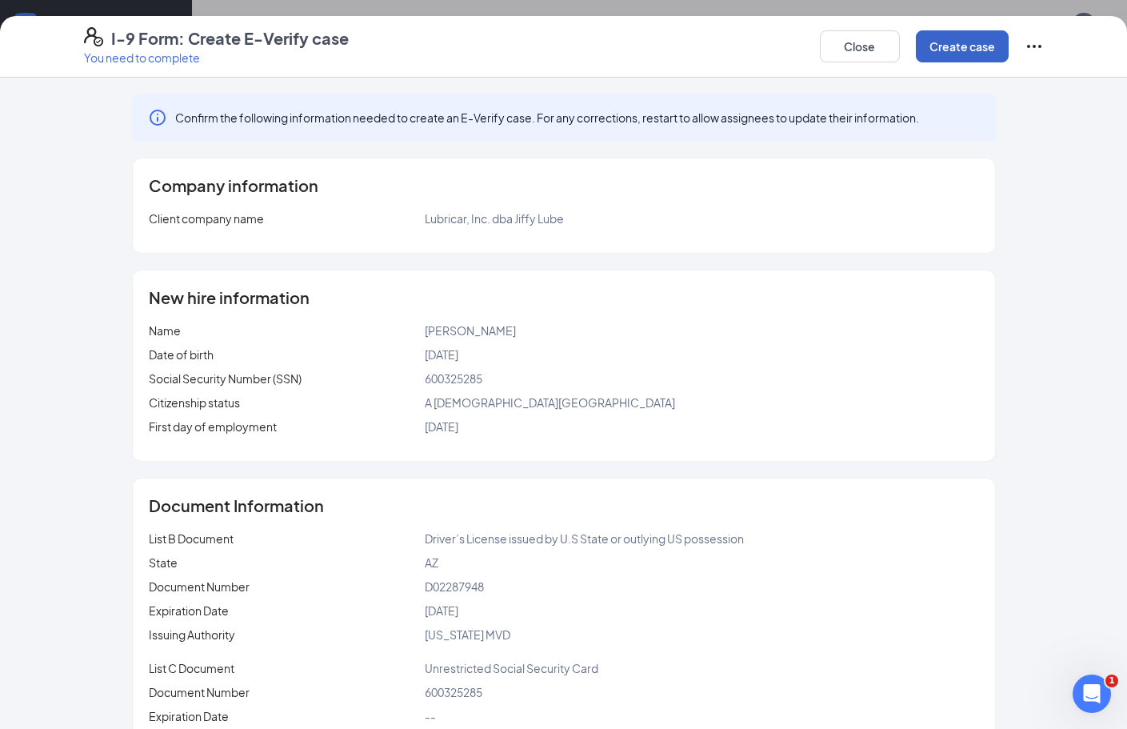
click at [997, 46] on button "Create case" at bounding box center [962, 46] width 93 height 32
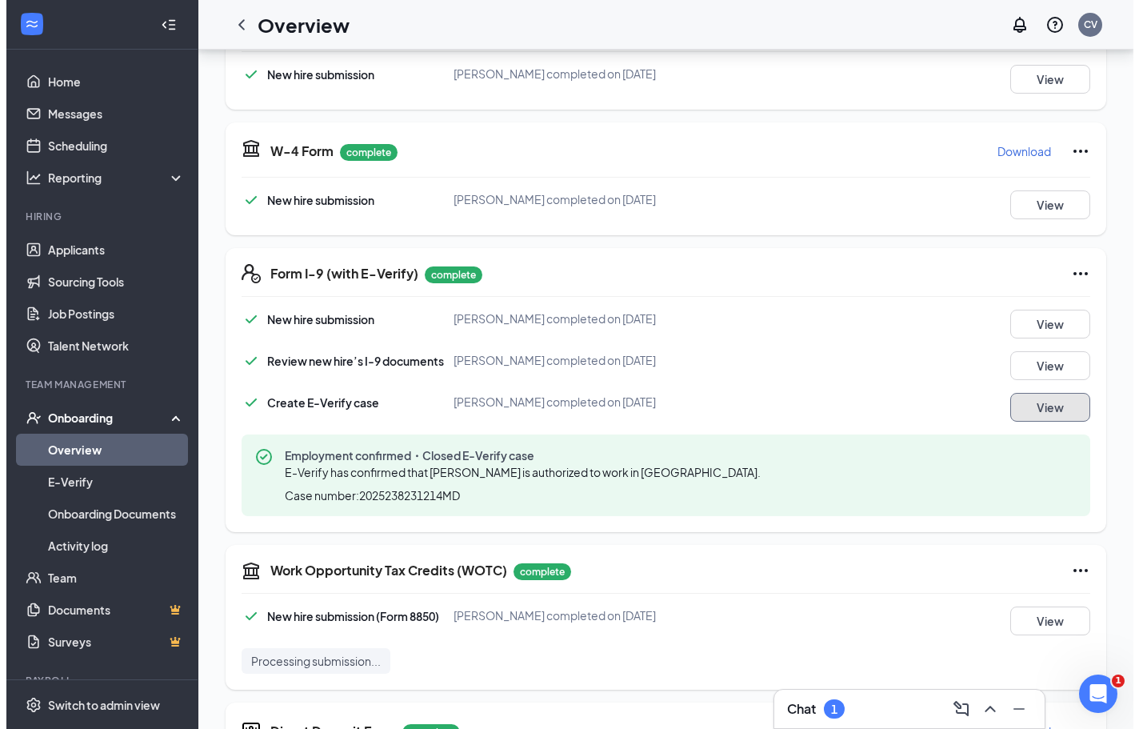
scroll to position [0, 0]
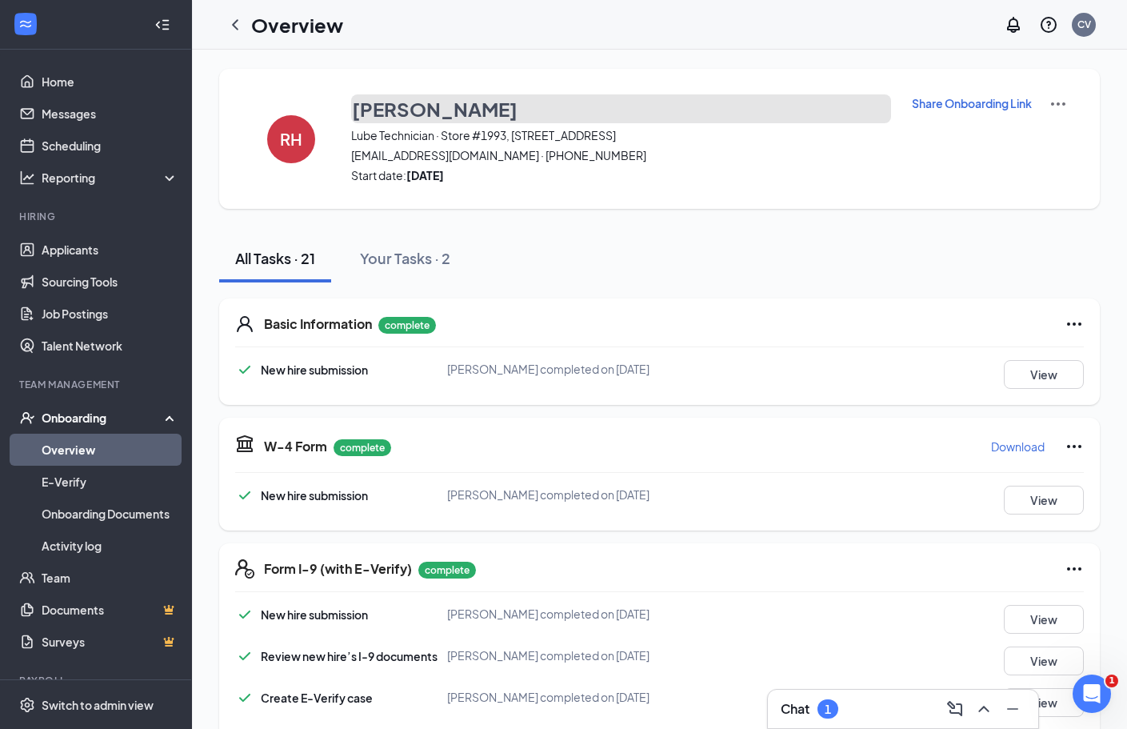
click at [419, 110] on h3 "[PERSON_NAME]" at bounding box center [435, 108] width 166 height 27
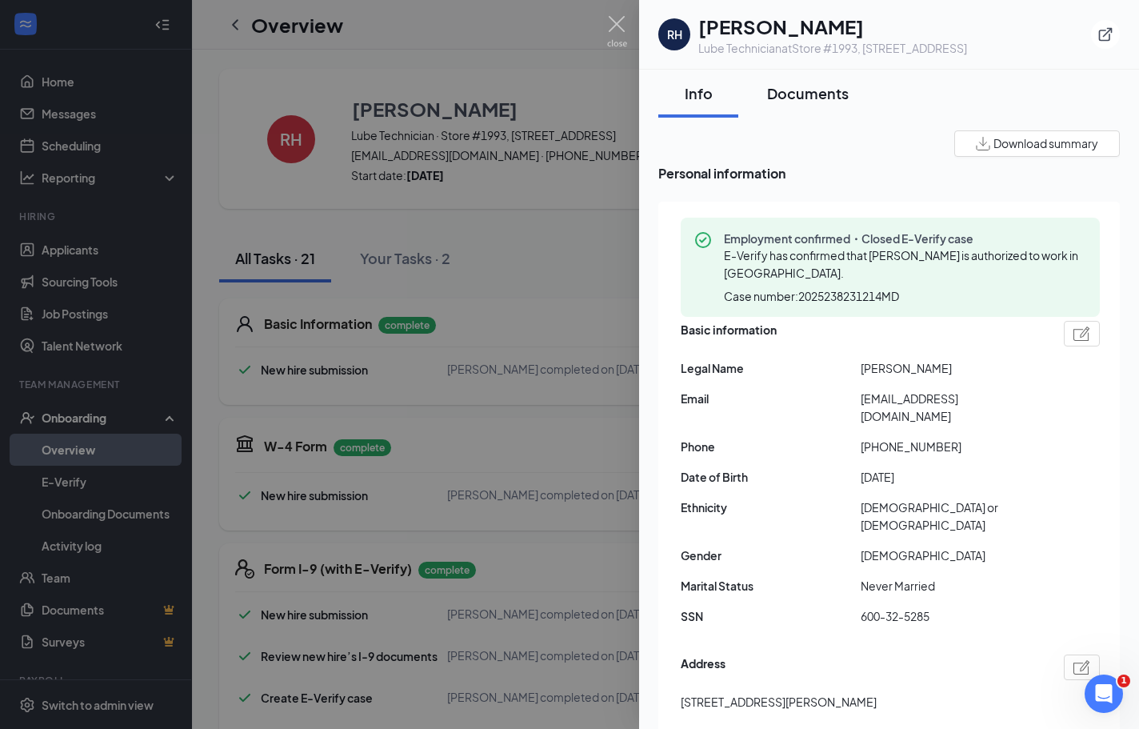
click at [807, 94] on div "Documents" at bounding box center [808, 93] width 82 height 20
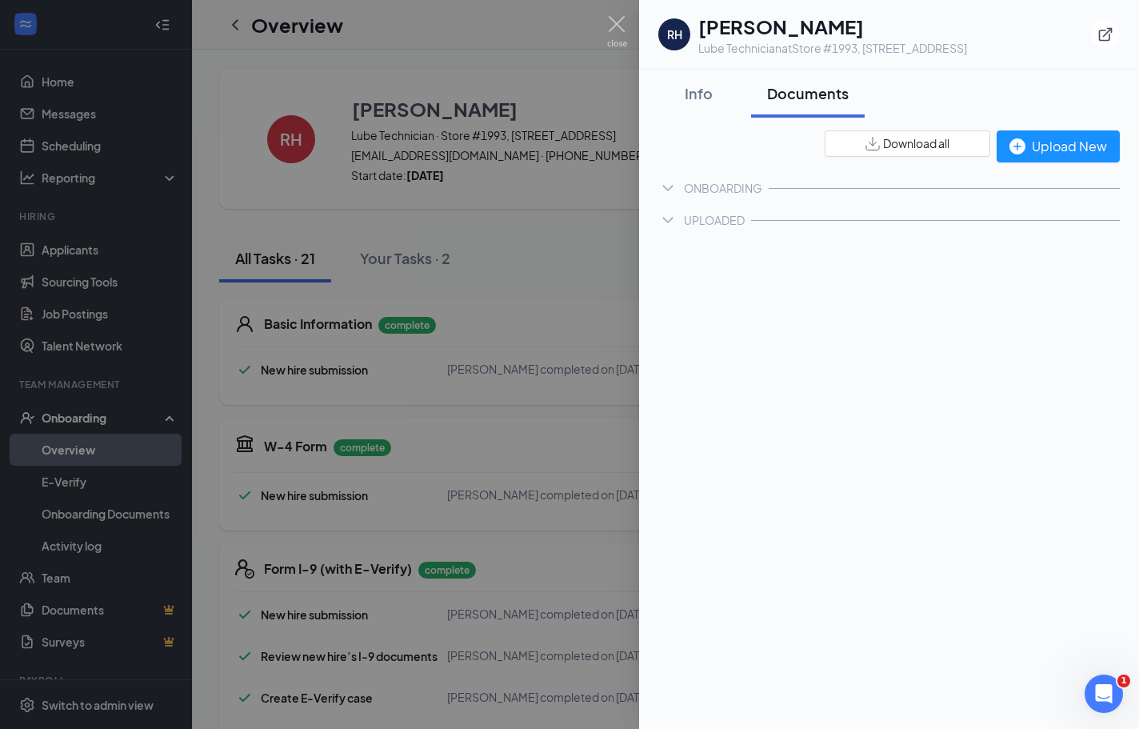
click at [908, 148] on span "Download all" at bounding box center [916, 143] width 66 height 17
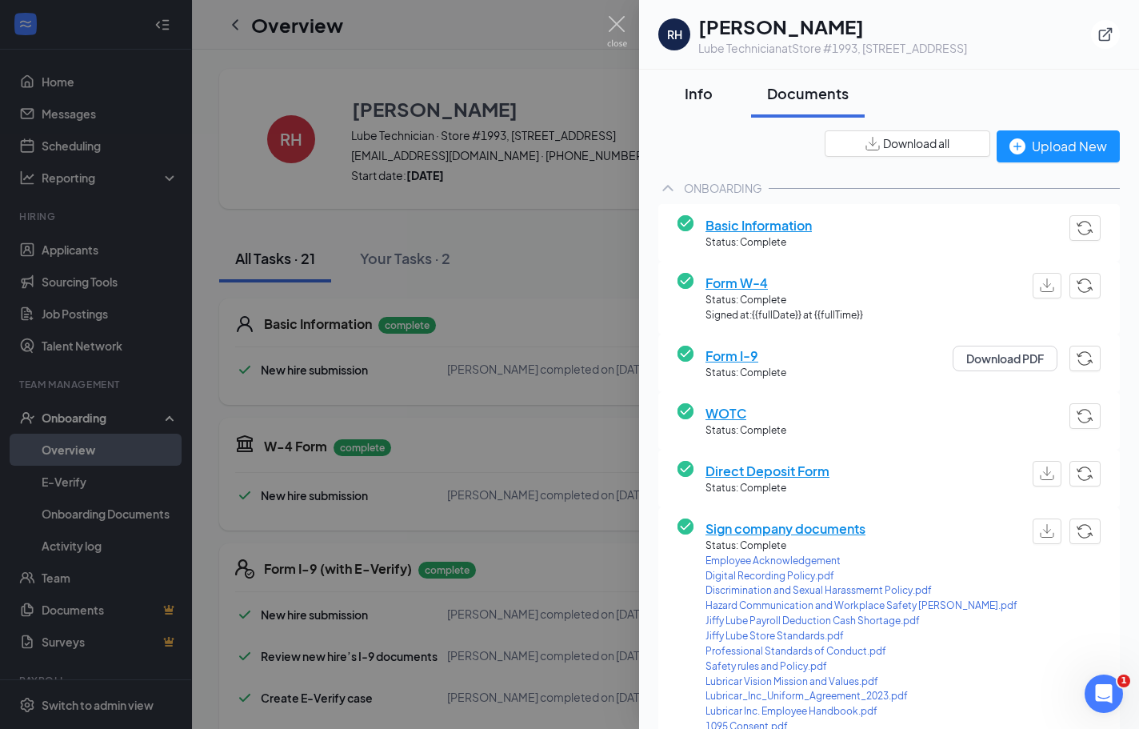
click at [690, 103] on button "Info" at bounding box center [698, 94] width 80 height 48
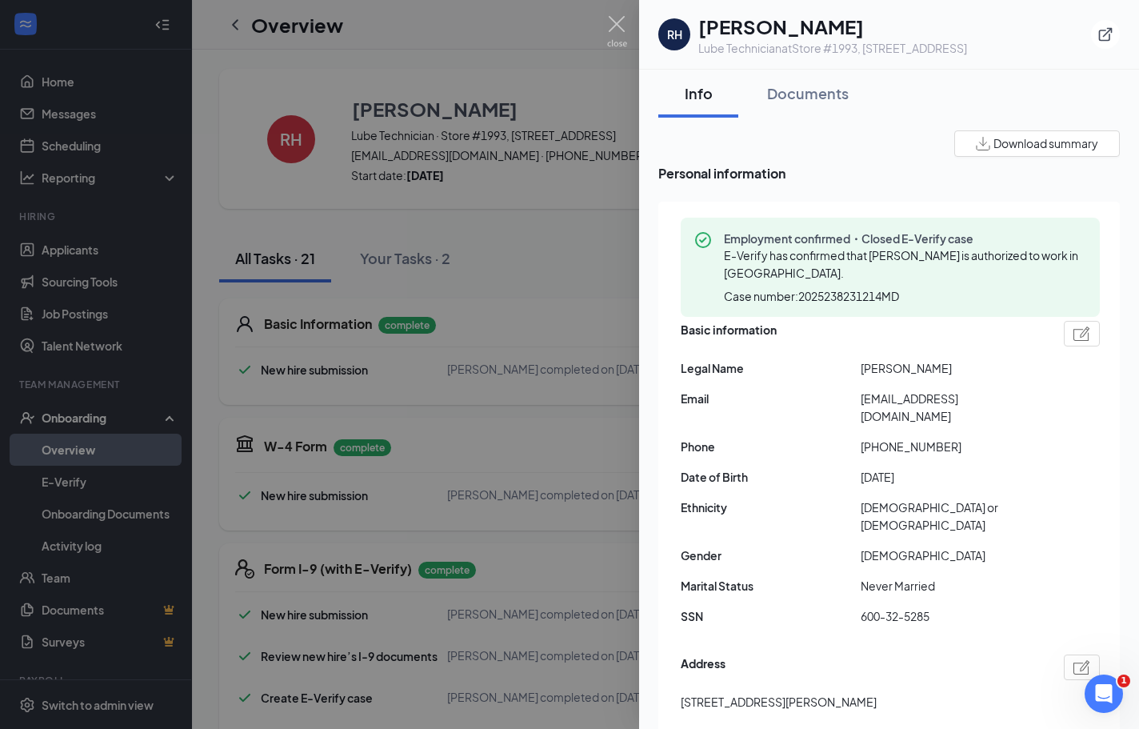
click at [896, 389] on div "Basic information Legal Name [PERSON_NAME] Email [EMAIL_ADDRESS][DOMAIN_NAME] P…" at bounding box center [890, 477] width 419 height 321
click at [897, 391] on span "[EMAIL_ADDRESS][DOMAIN_NAME]" at bounding box center [951, 407] width 180 height 35
copy span "[EMAIL_ADDRESS][DOMAIN_NAME]"
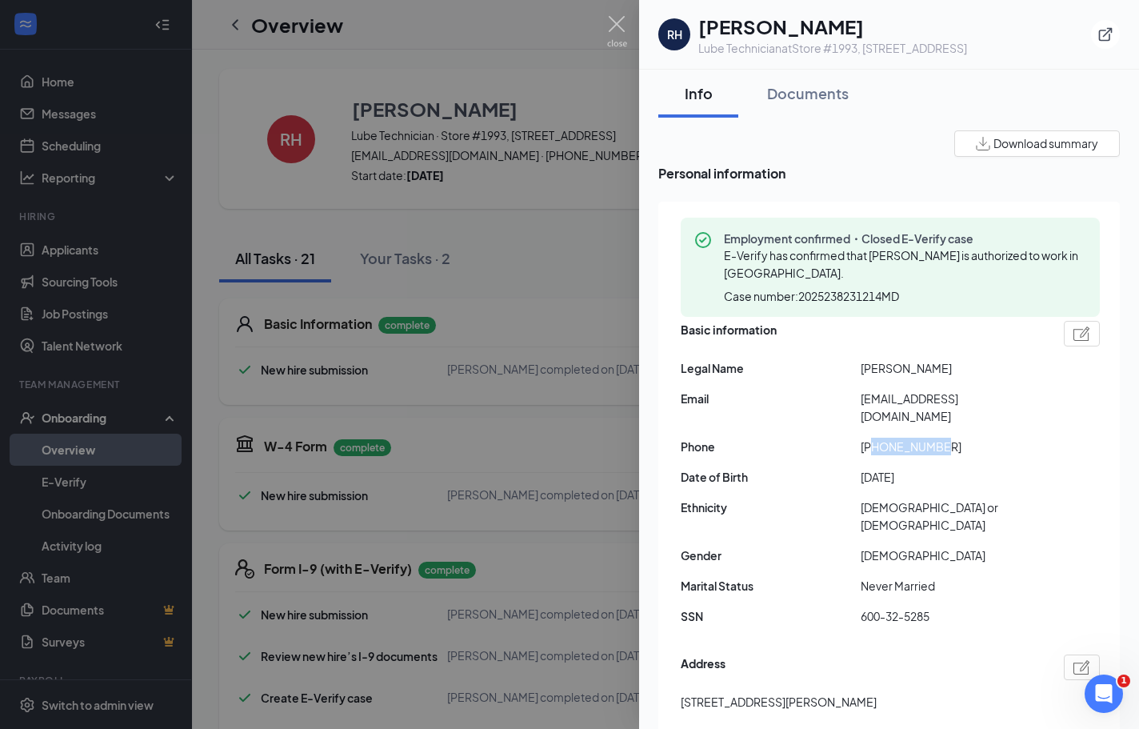
drag, startPoint x: 875, startPoint y: 426, endPoint x: 995, endPoint y: 421, distance: 120.1
click at [995, 438] on span "[PHONE_NUMBER]" at bounding box center [951, 447] width 180 height 18
copy span "5205539391"
